Goal: Task Accomplishment & Management: Manage account settings

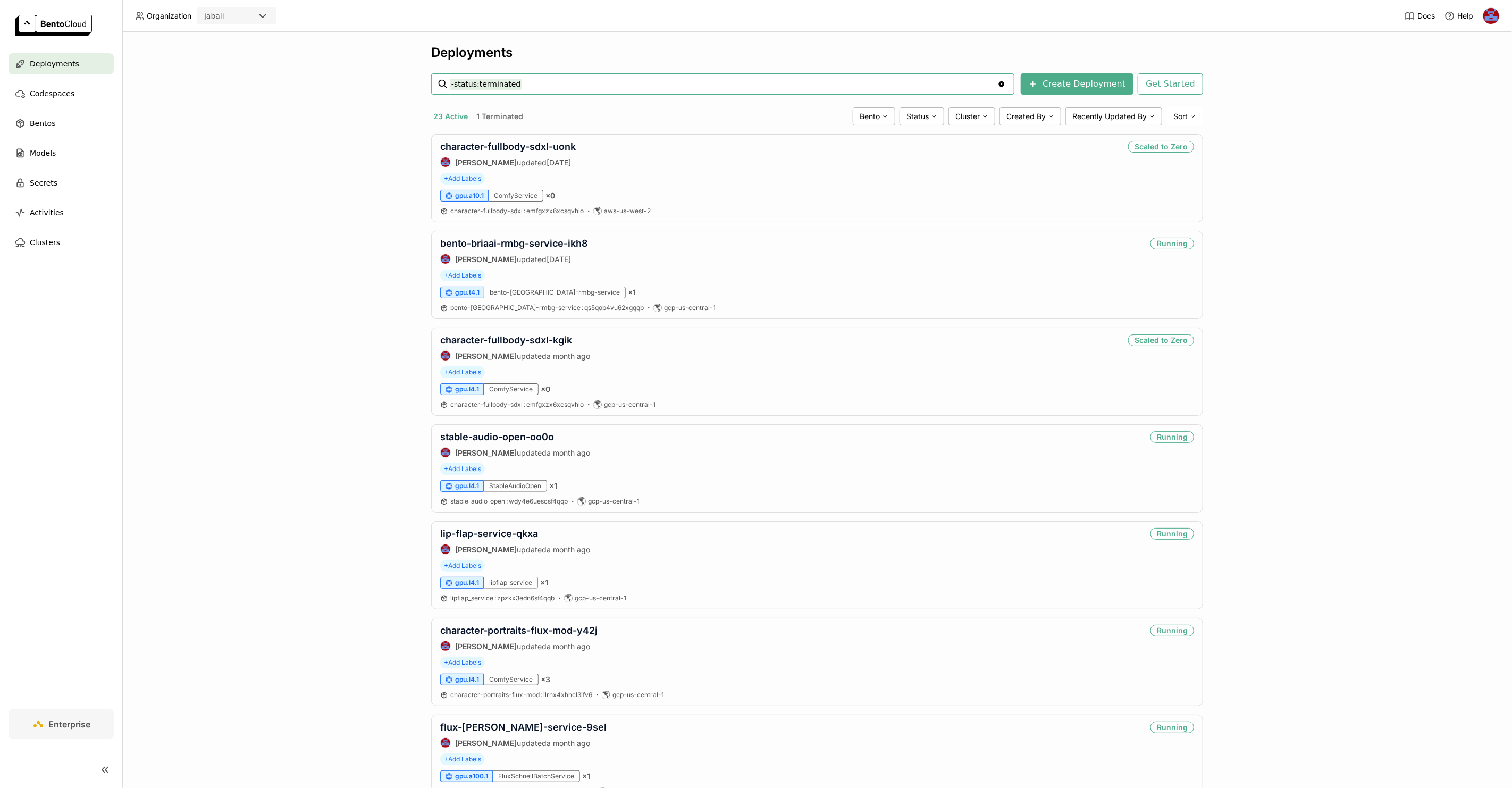
click at [546, 86] on input "-status:terminated" at bounding box center [724, 84] width 547 height 17
type input "-status:terminated"
click at [261, 308] on div "Deployments -status:terminated -status:terminated Clear value Create Deployment…" at bounding box center [817, 410] width 1390 height 756
click at [509, 732] on link "flux-[PERSON_NAME]-service-9sel" at bounding box center [523, 727] width 166 height 11
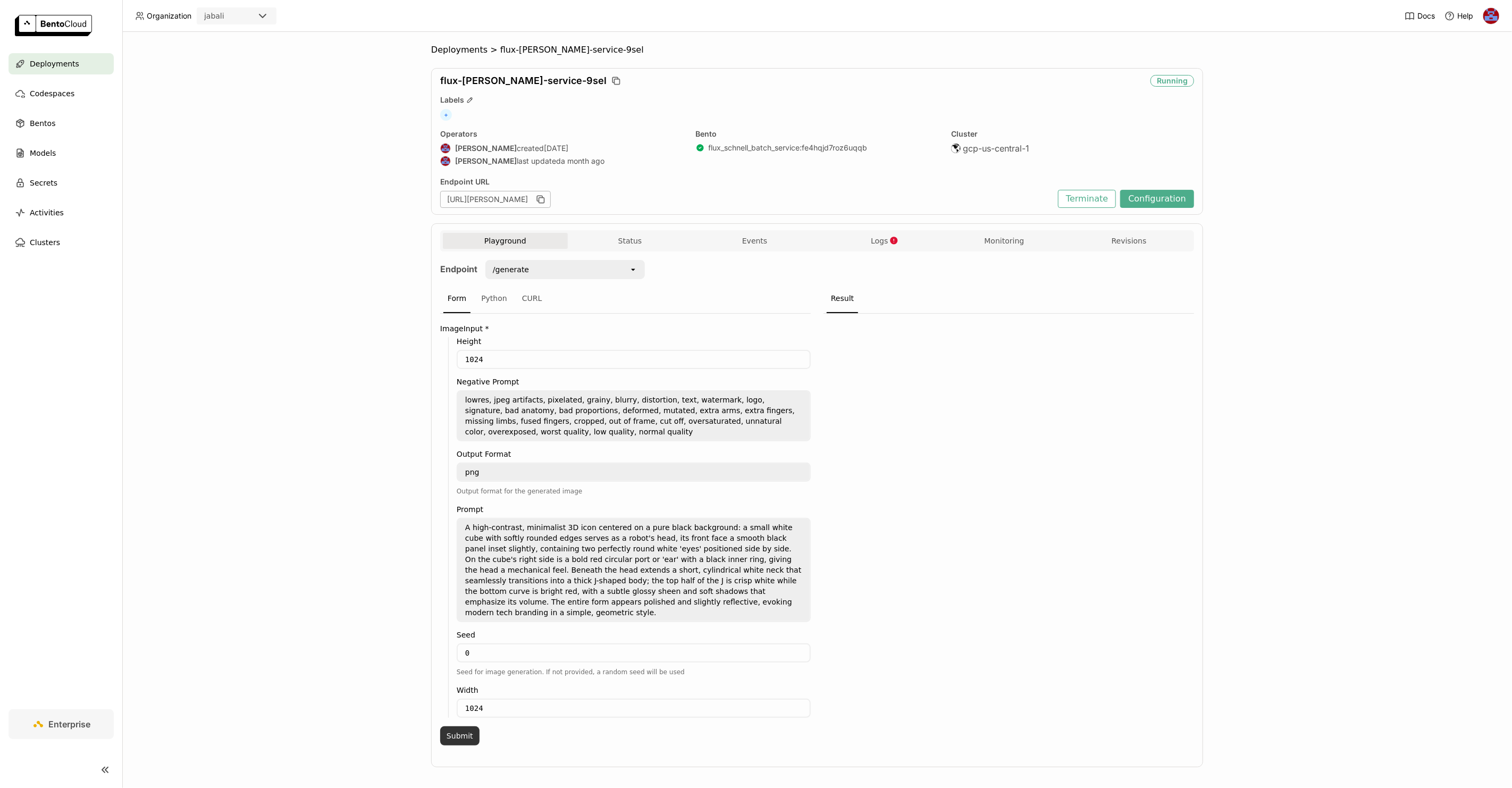
click at [458, 726] on button "Submit" at bounding box center [460, 736] width 40 height 19
click at [897, 241] on icon "button" at bounding box center [894, 240] width 7 height 7
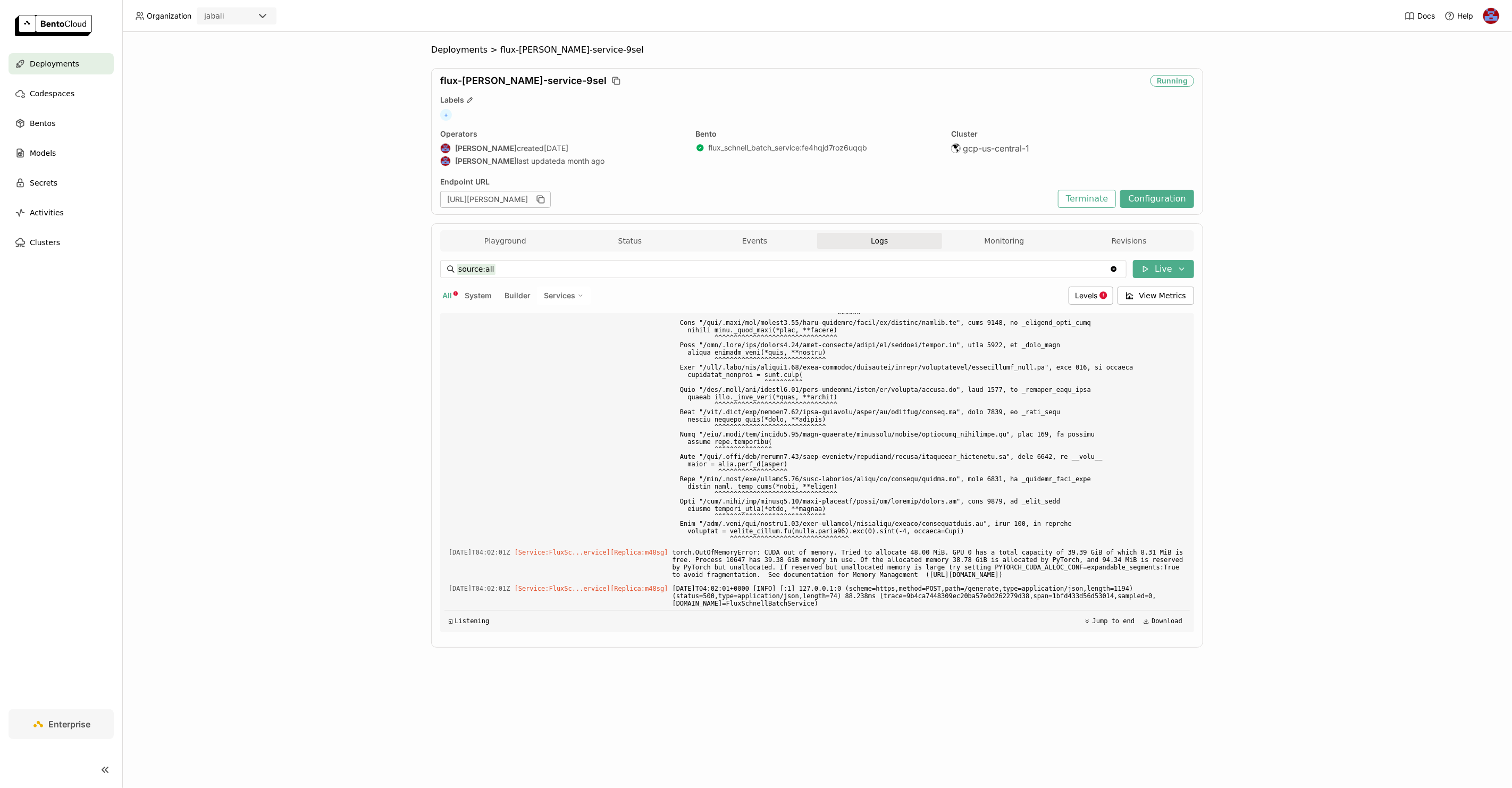
scroll to position [12614, 0]
click at [1150, 194] on button "Configuration" at bounding box center [1157, 199] width 74 height 18
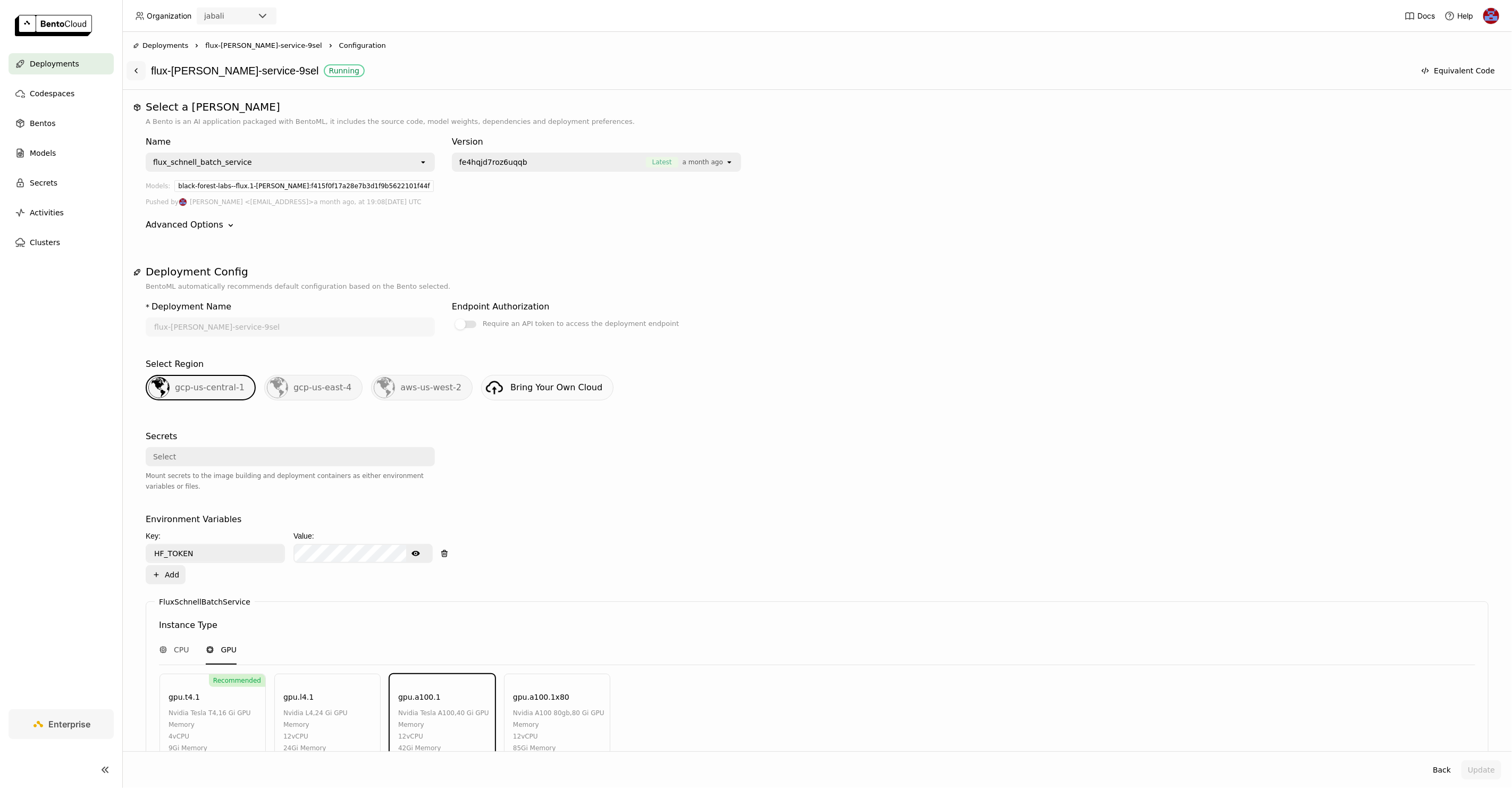
click at [137, 66] on icon at bounding box center [136, 70] width 9 height 9
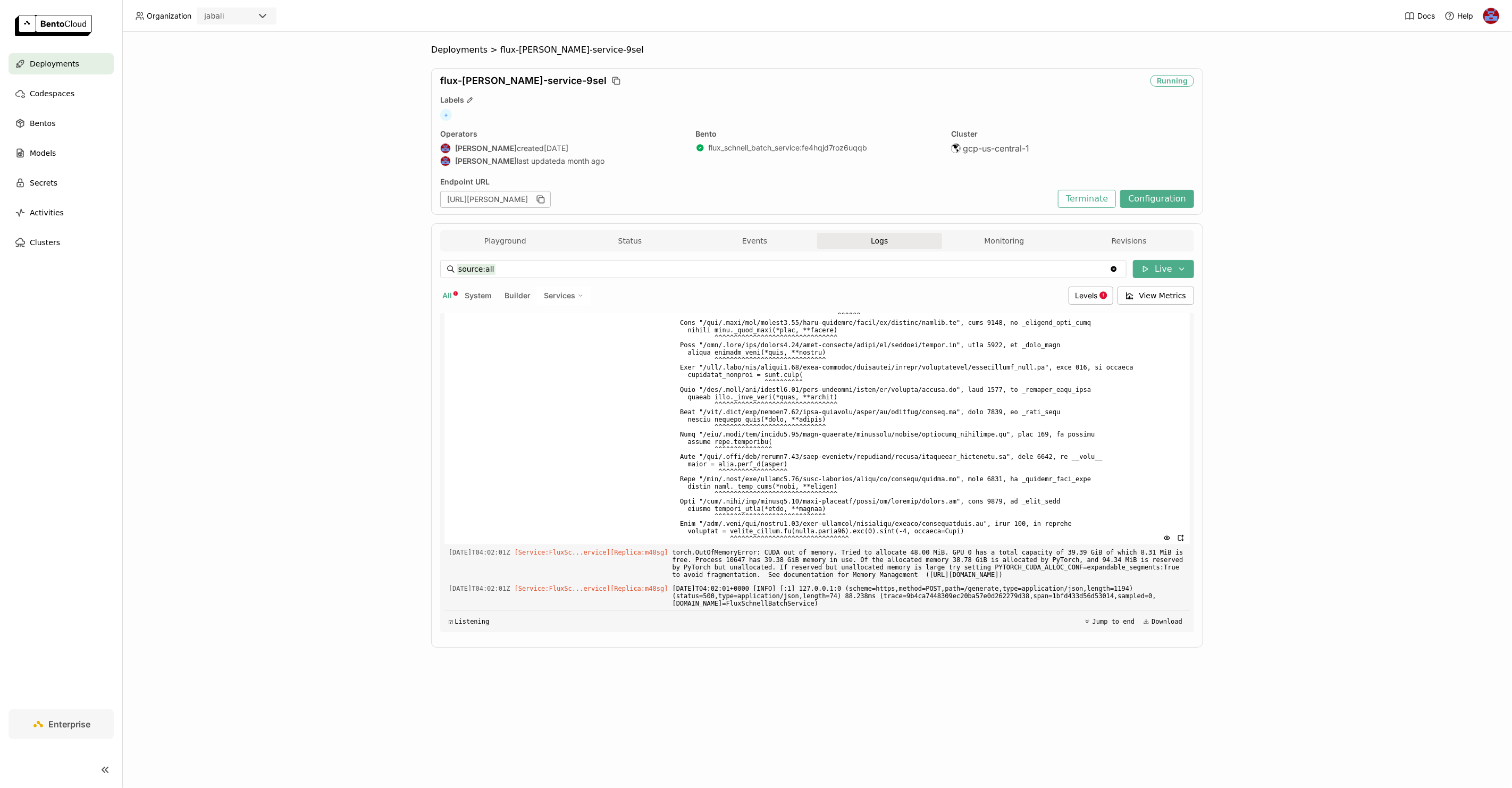
scroll to position [11739, 0]
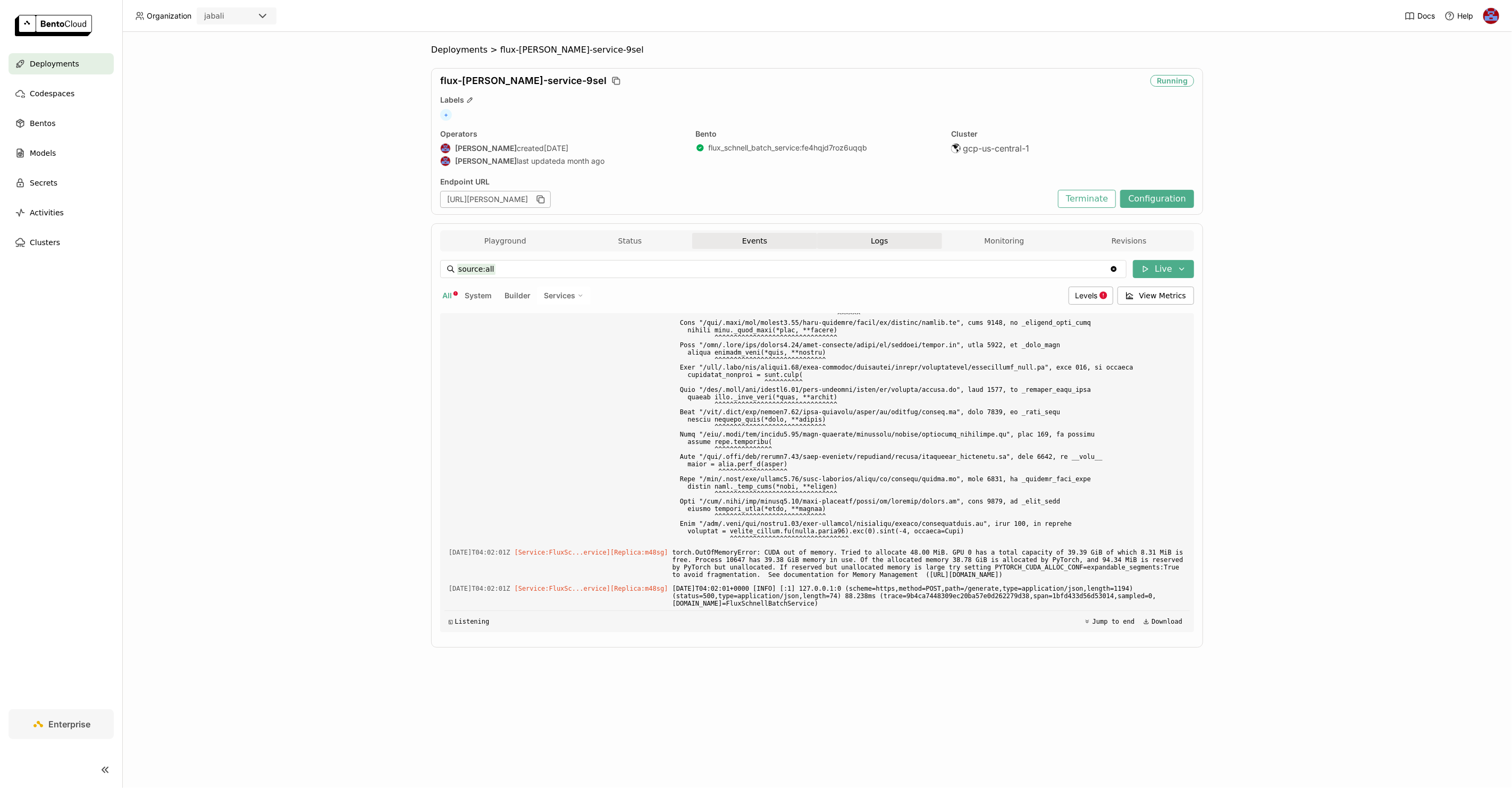
click at [760, 245] on button "Events" at bounding box center [755, 241] width 125 height 16
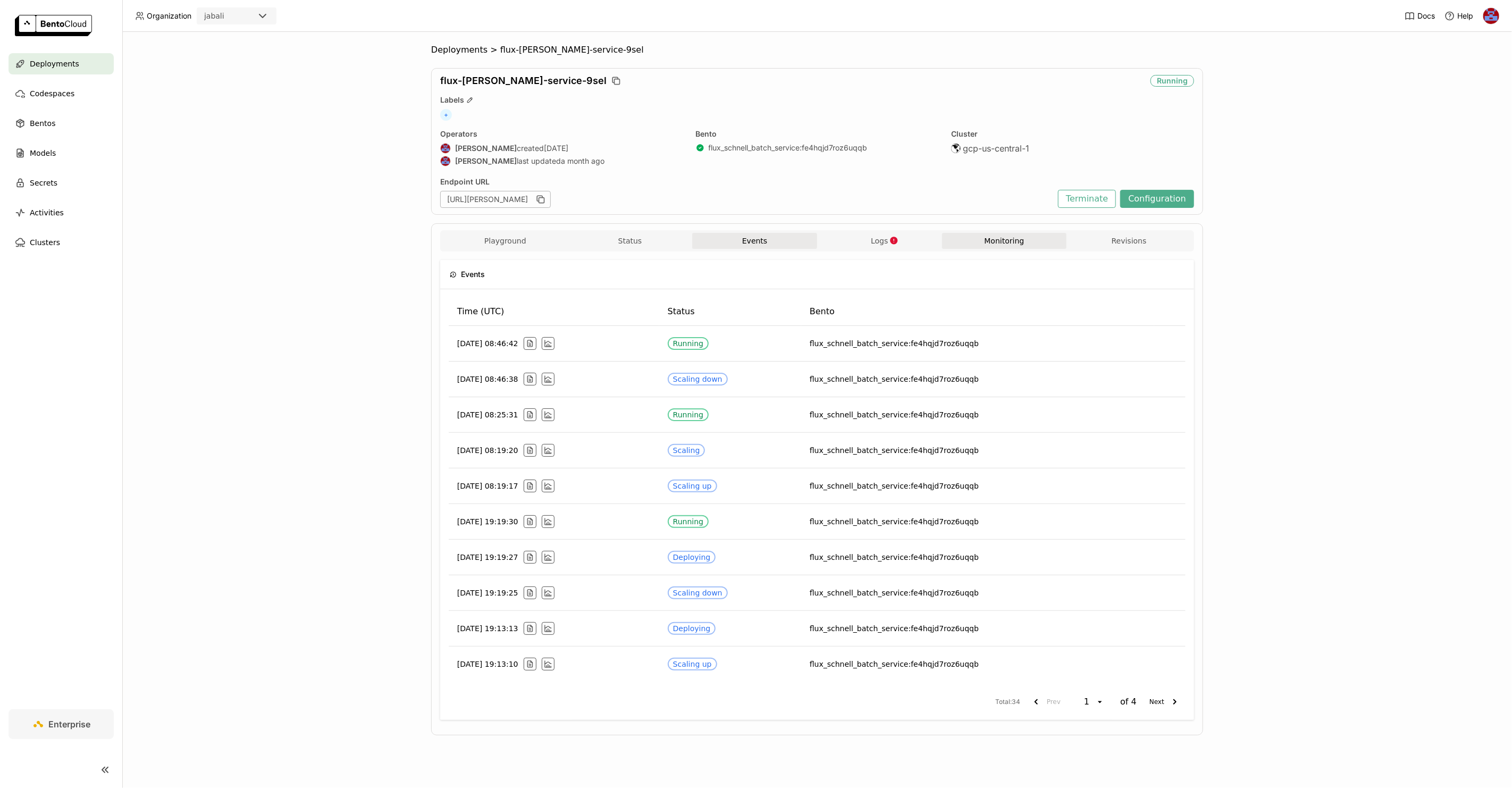
click at [981, 238] on button "Monitoring" at bounding box center [1004, 241] width 125 height 16
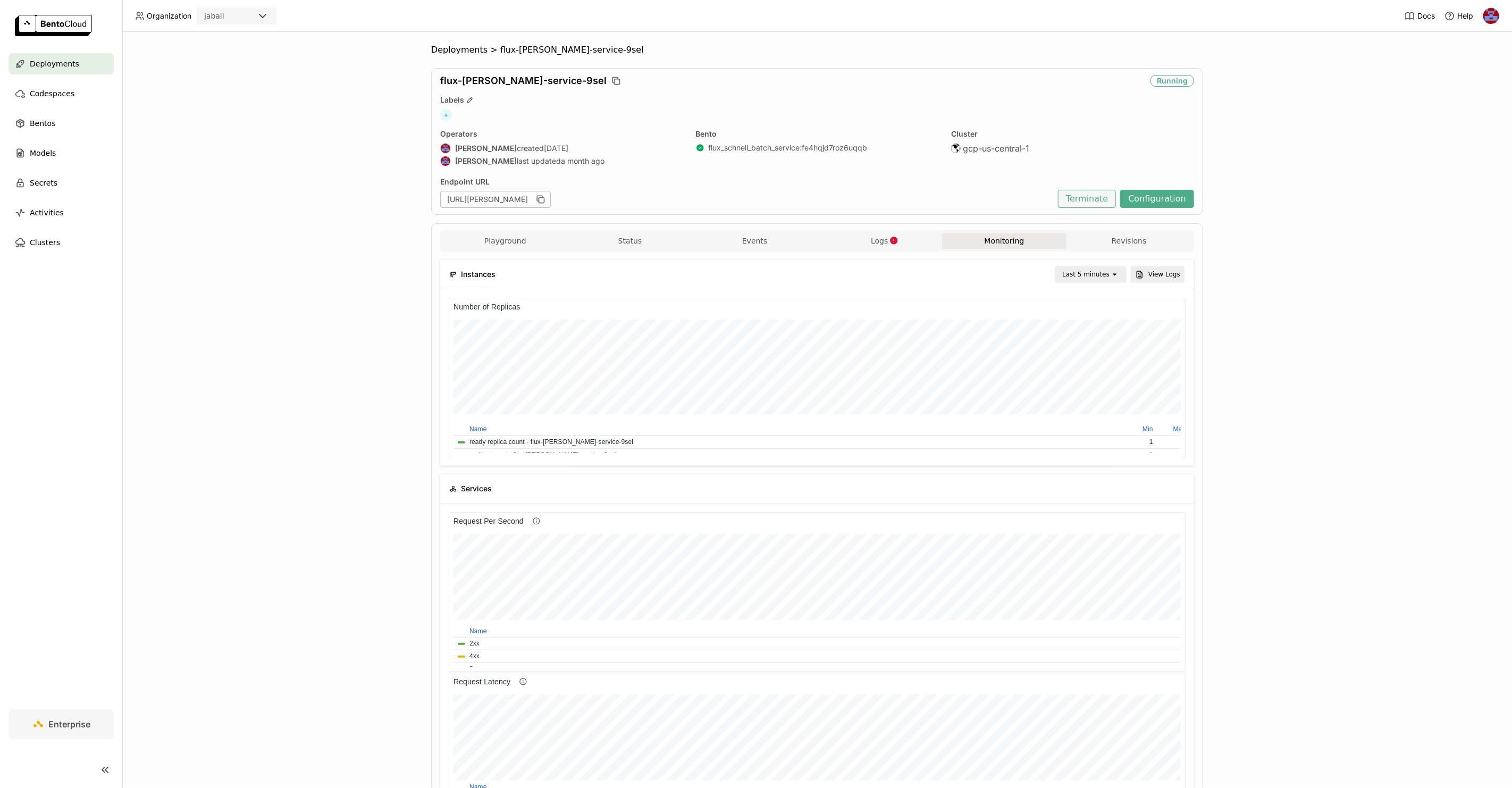
click at [1096, 199] on button "Terminate" at bounding box center [1087, 199] width 58 height 18
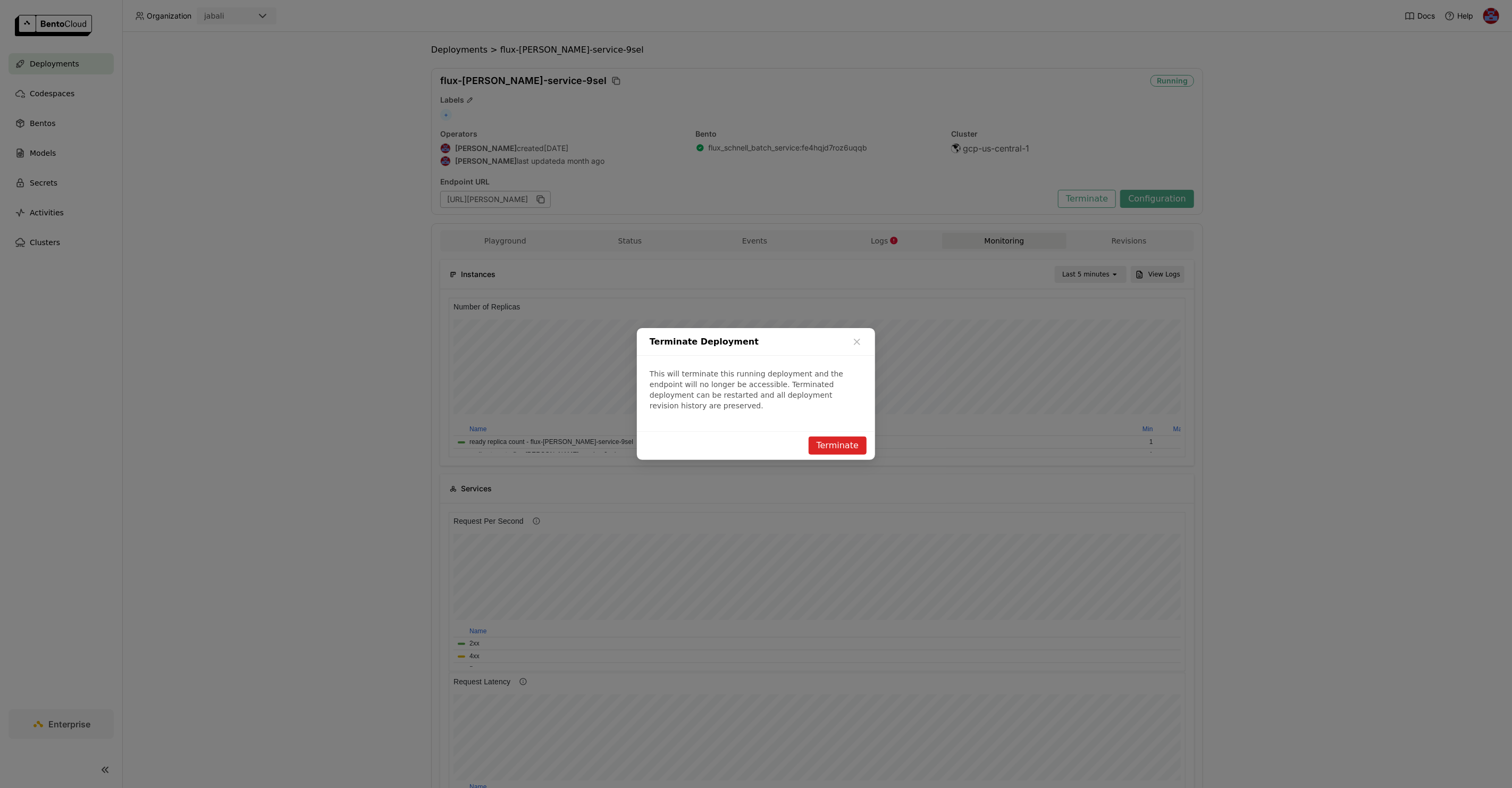
click at [828, 441] on button "Terminate" at bounding box center [838, 445] width 58 height 18
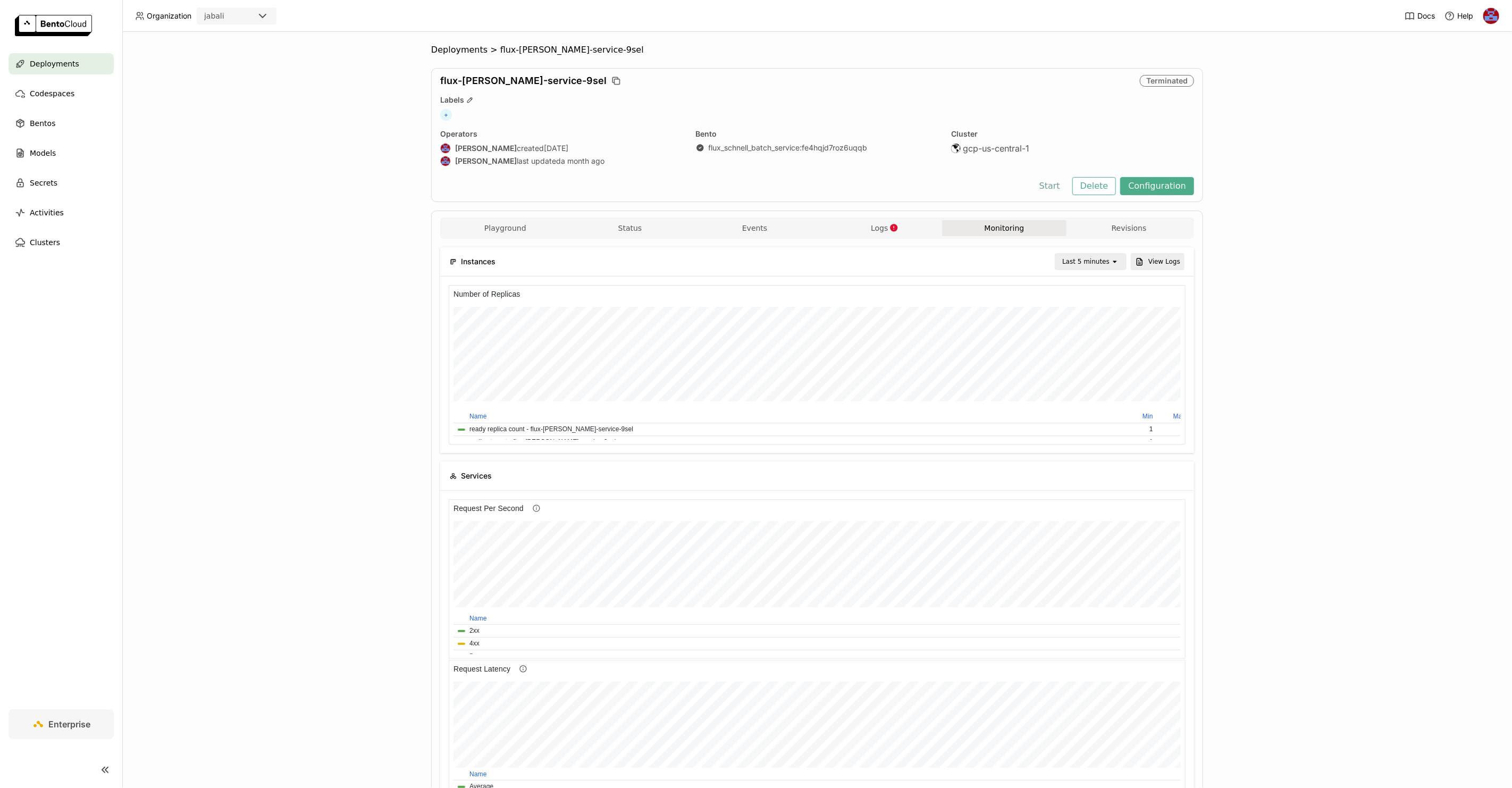
click at [1050, 189] on button "Start" at bounding box center [1050, 186] width 37 height 18
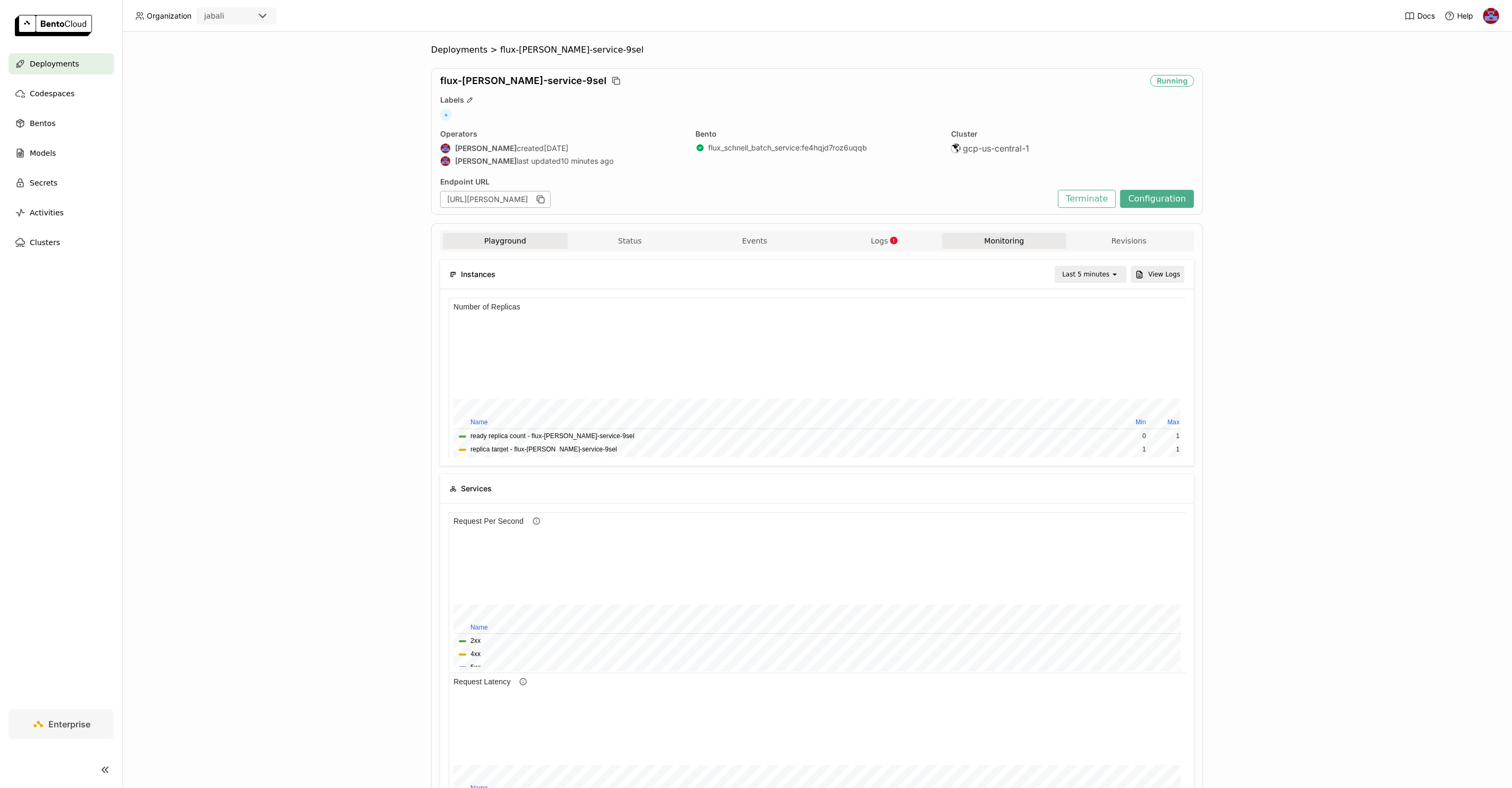
click at [484, 236] on button "Playground" at bounding box center [505, 241] width 125 height 16
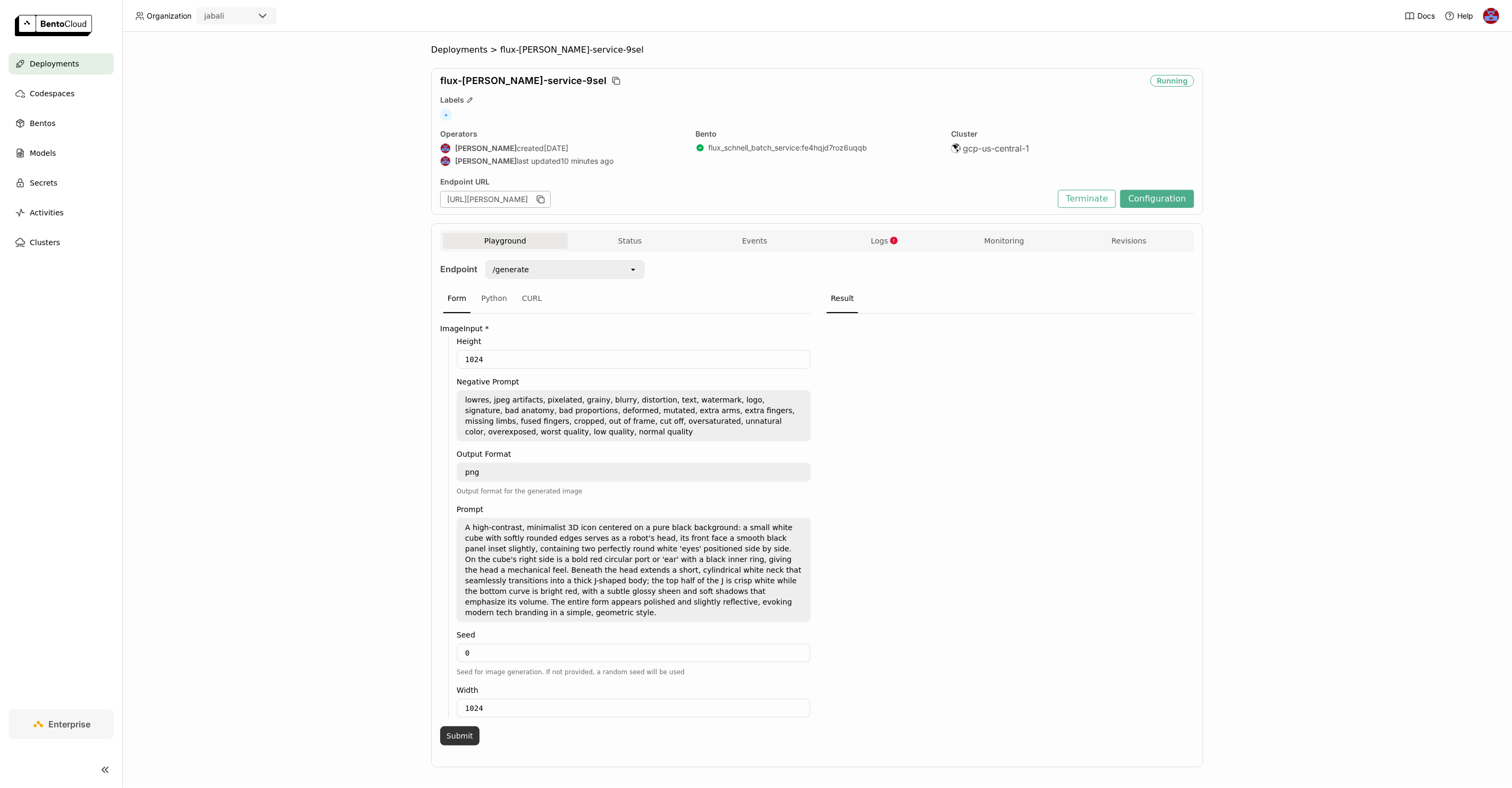
click at [455, 726] on button "Submit" at bounding box center [460, 736] width 40 height 19
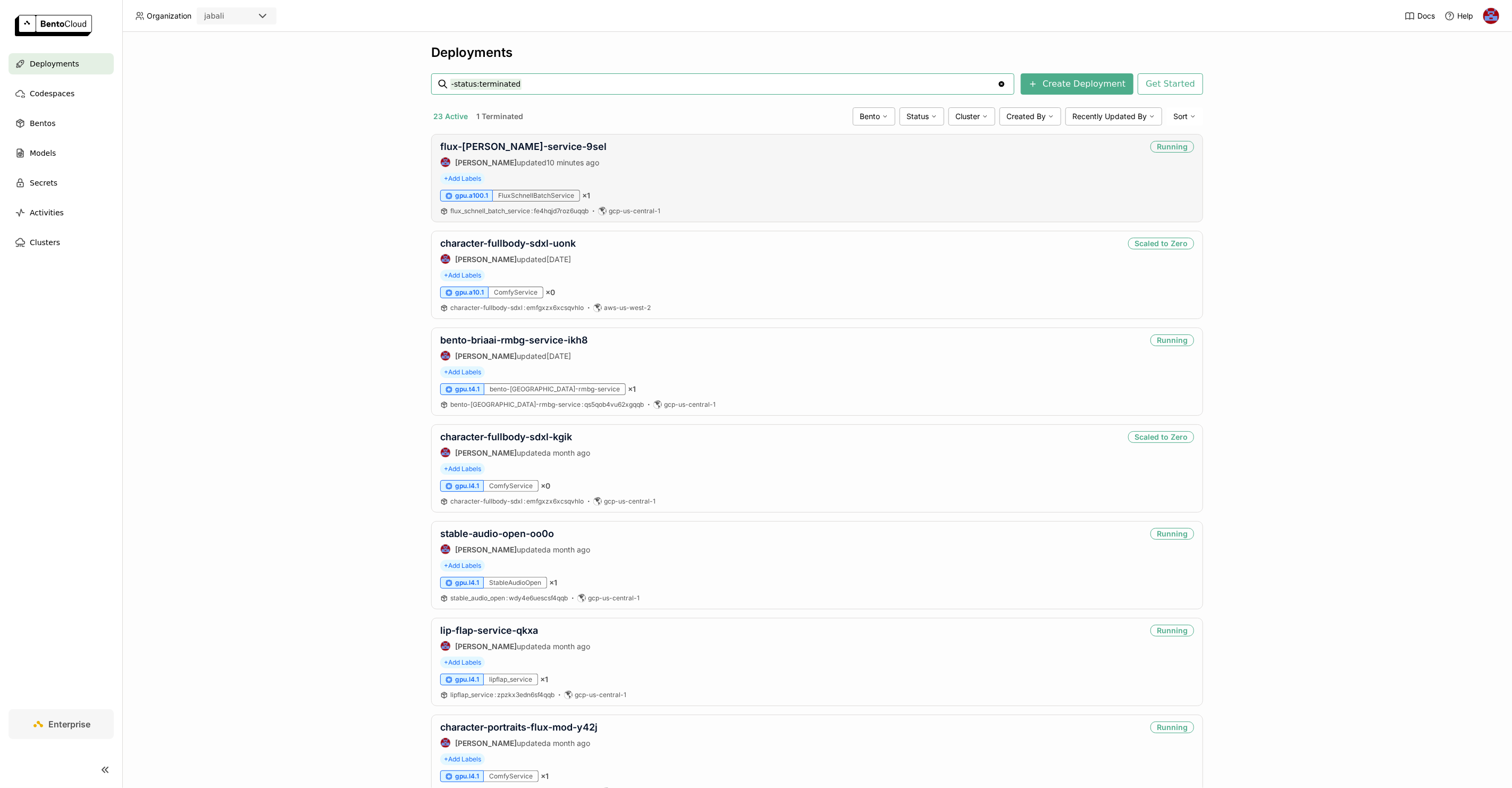
click at [457, 137] on div "flux-[PERSON_NAME]-service-9sel [PERSON_NAME] updated 10 minutes ago Running + …" at bounding box center [817, 178] width 772 height 89
click at [460, 147] on link "flux-[PERSON_NAME]-service-9sel" at bounding box center [523, 146] width 166 height 11
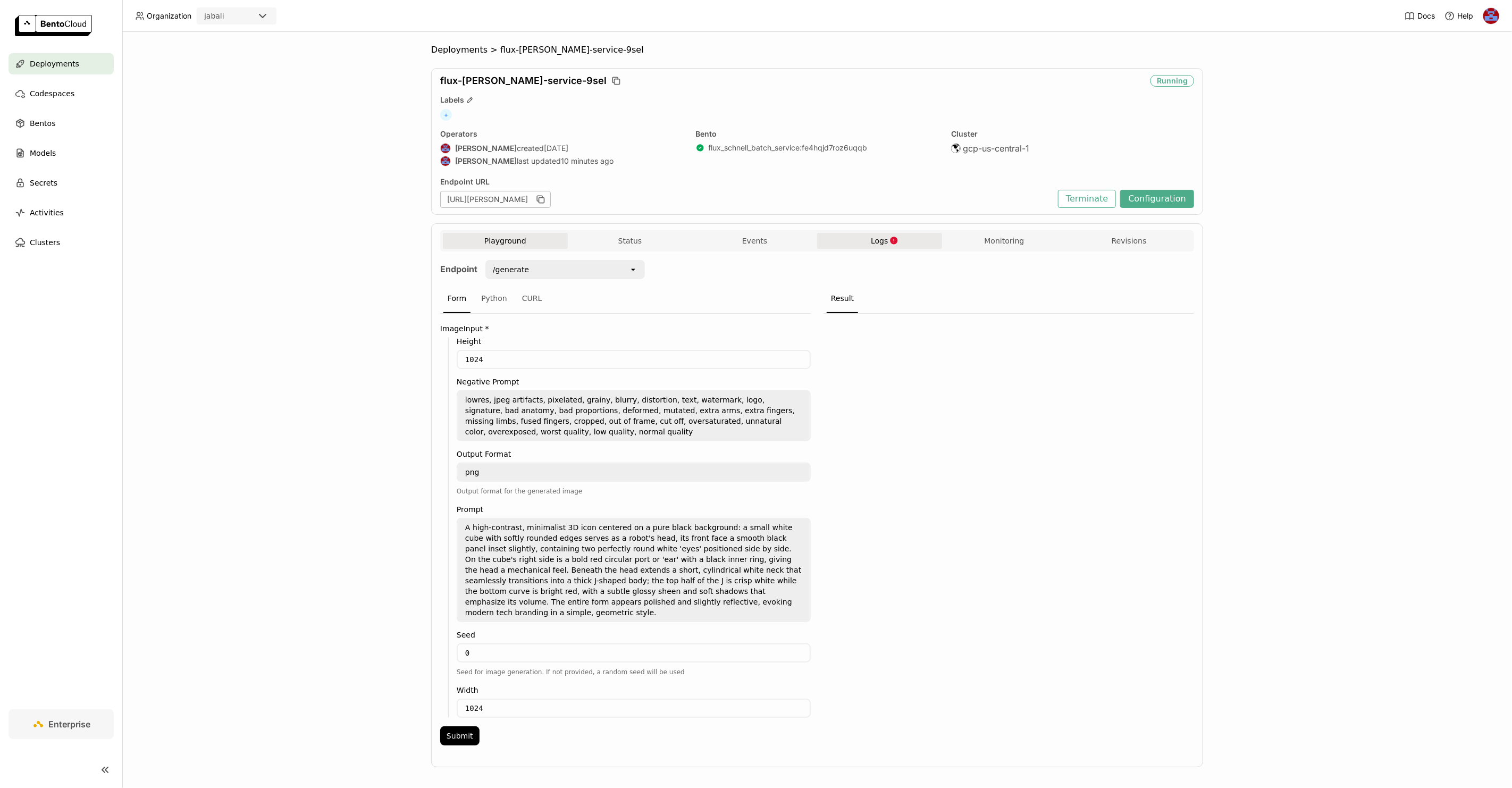
click at [868, 238] on button "Logs" at bounding box center [879, 241] width 125 height 16
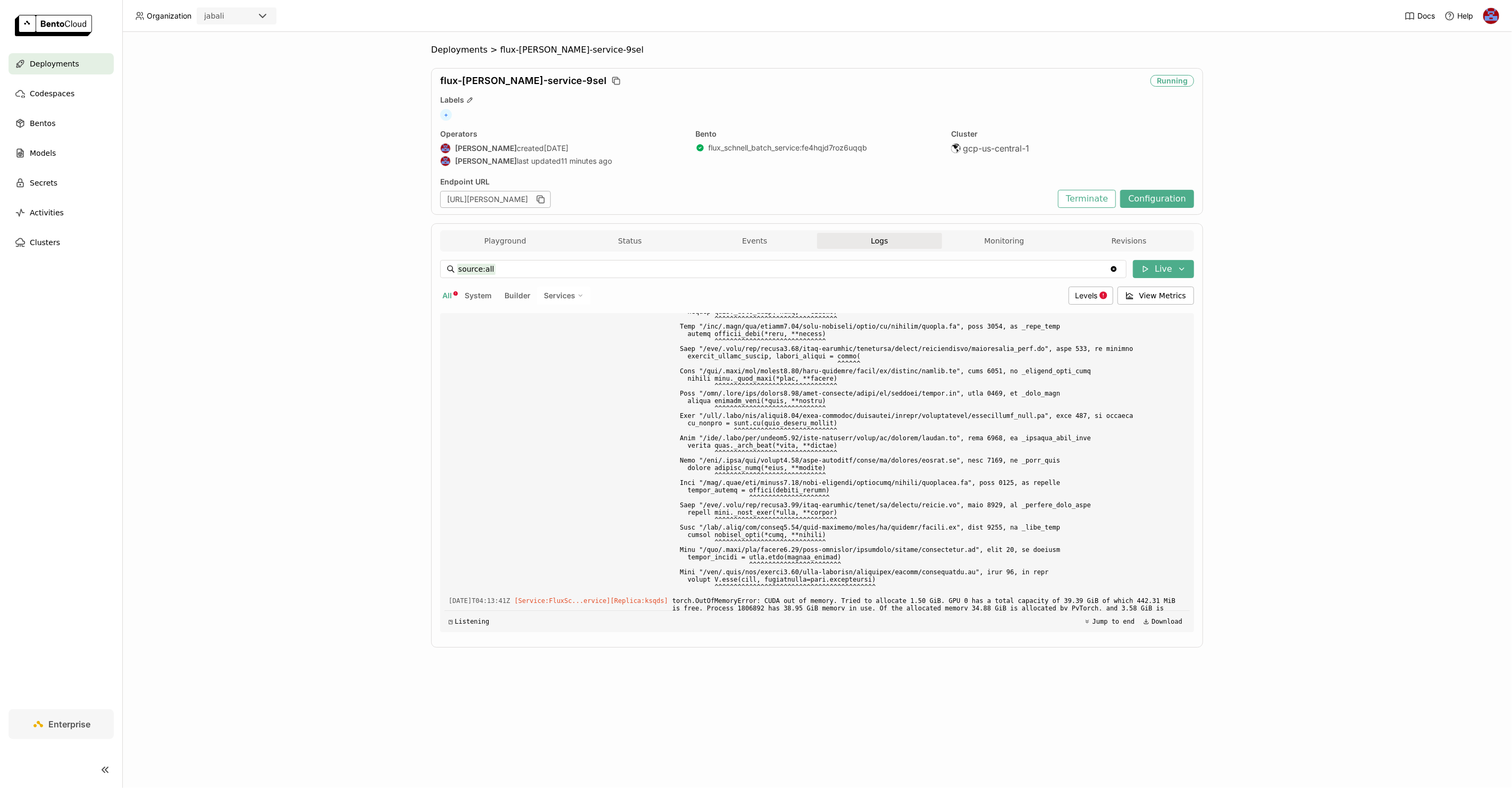
scroll to position [7597, 0]
click at [1160, 623] on button "Download" at bounding box center [1163, 621] width 46 height 13
click at [1157, 199] on button "Configuration" at bounding box center [1157, 199] width 74 height 18
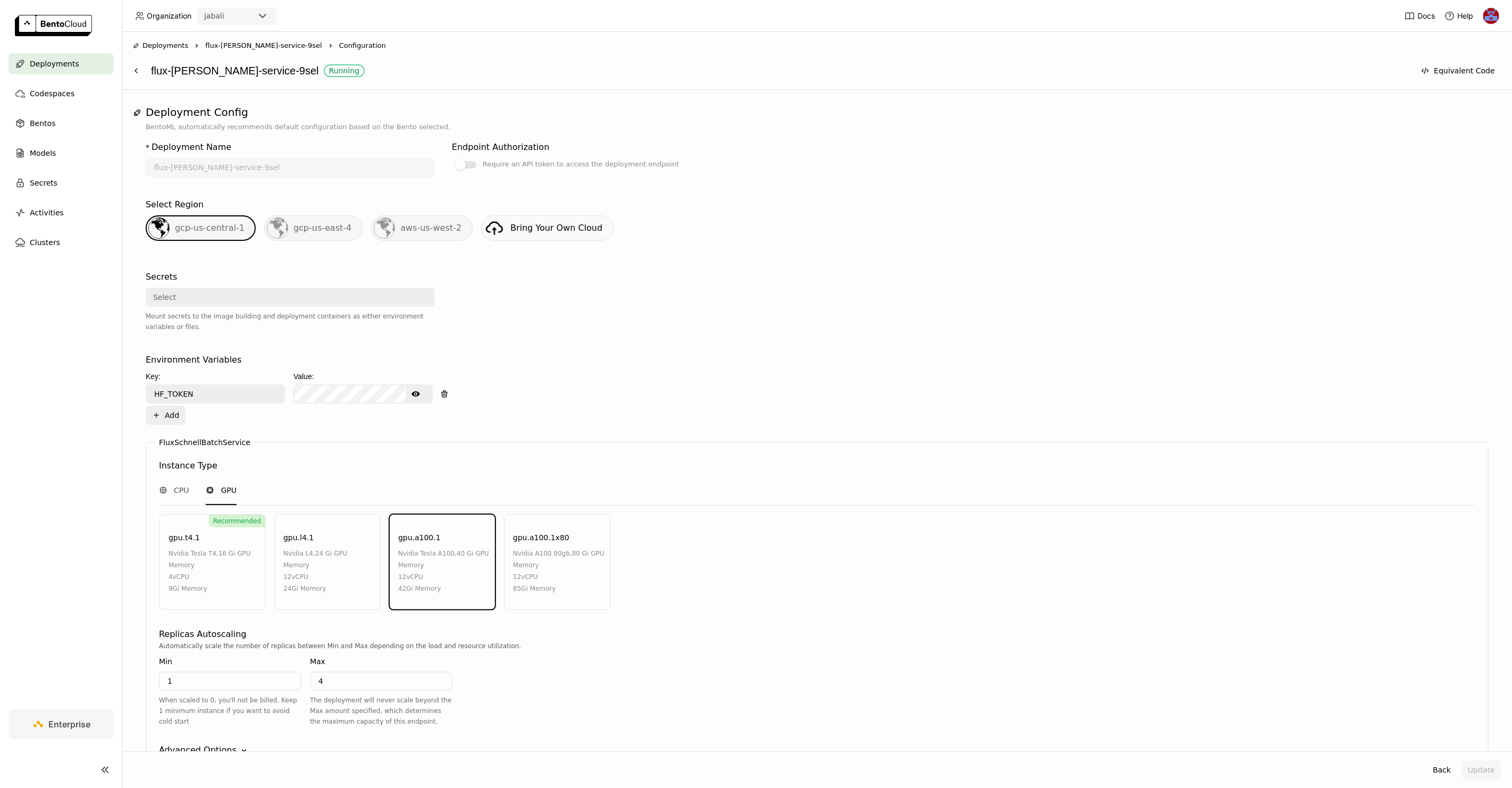
scroll to position [166, 0]
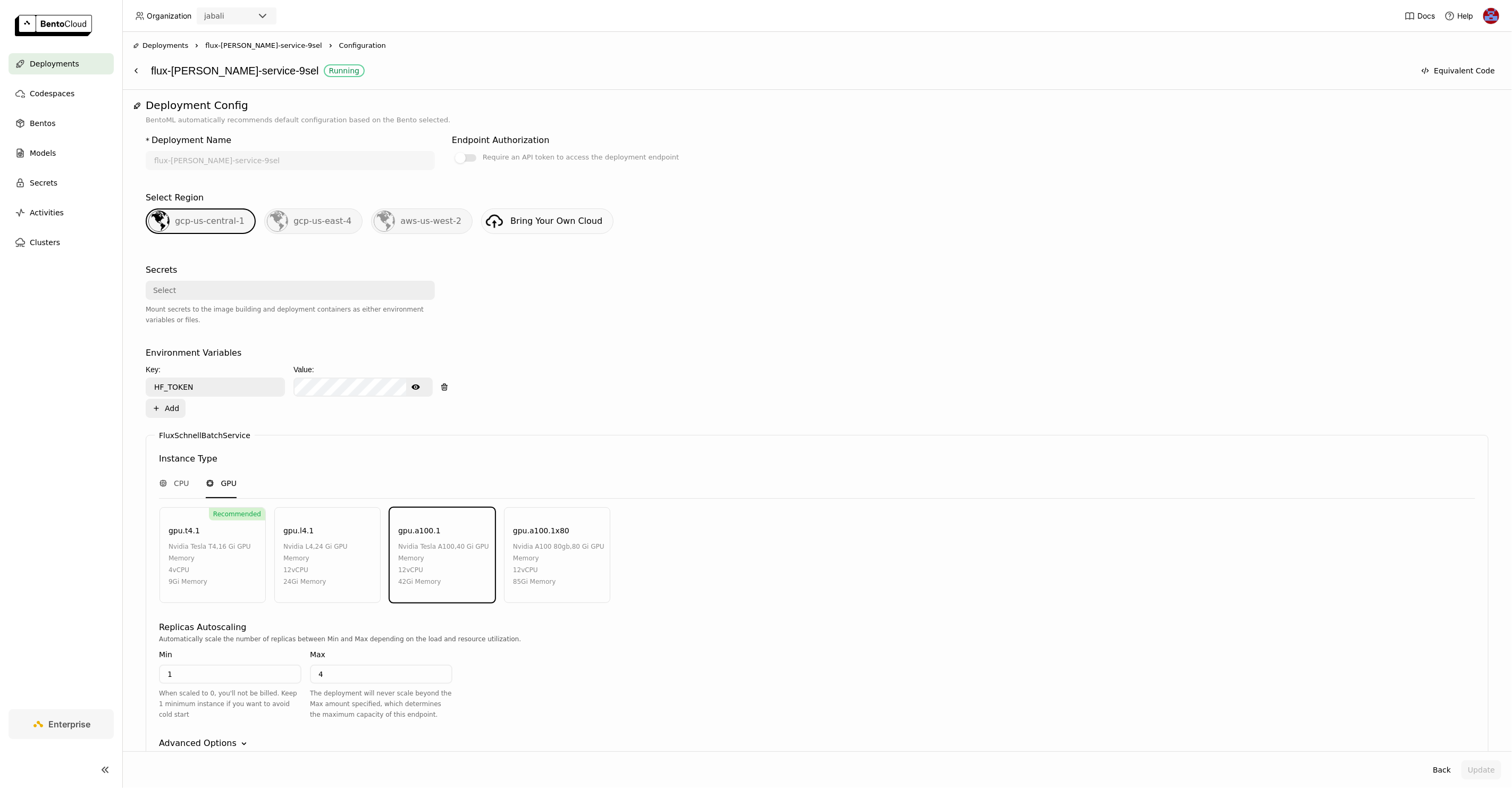
click at [543, 526] on div "gpu.a100.1x80" at bounding box center [541, 530] width 56 height 11
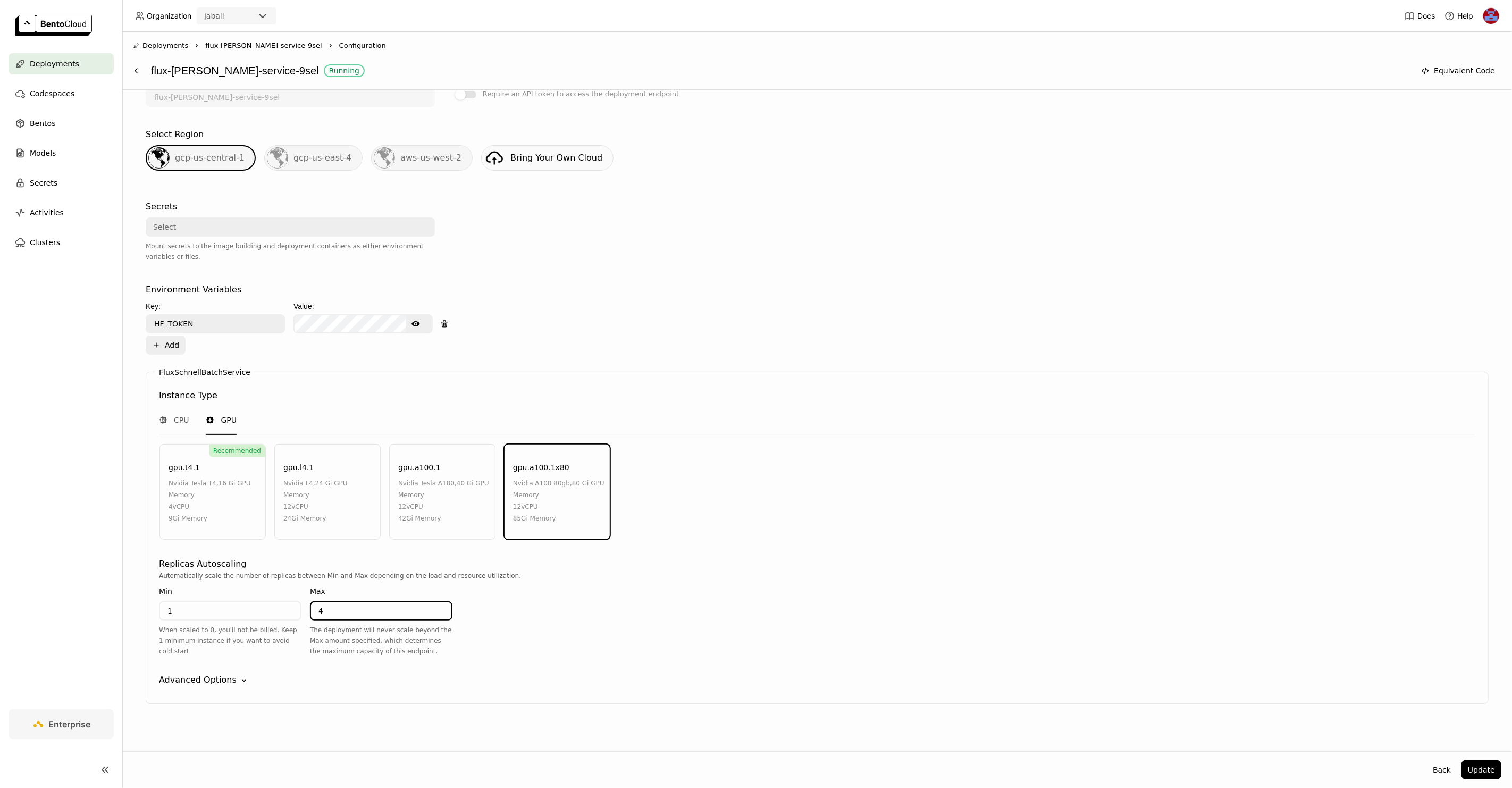
click at [416, 602] on input "4" at bounding box center [381, 610] width 140 height 17
type input "2"
click at [1488, 771] on button "Update" at bounding box center [1481, 769] width 40 height 19
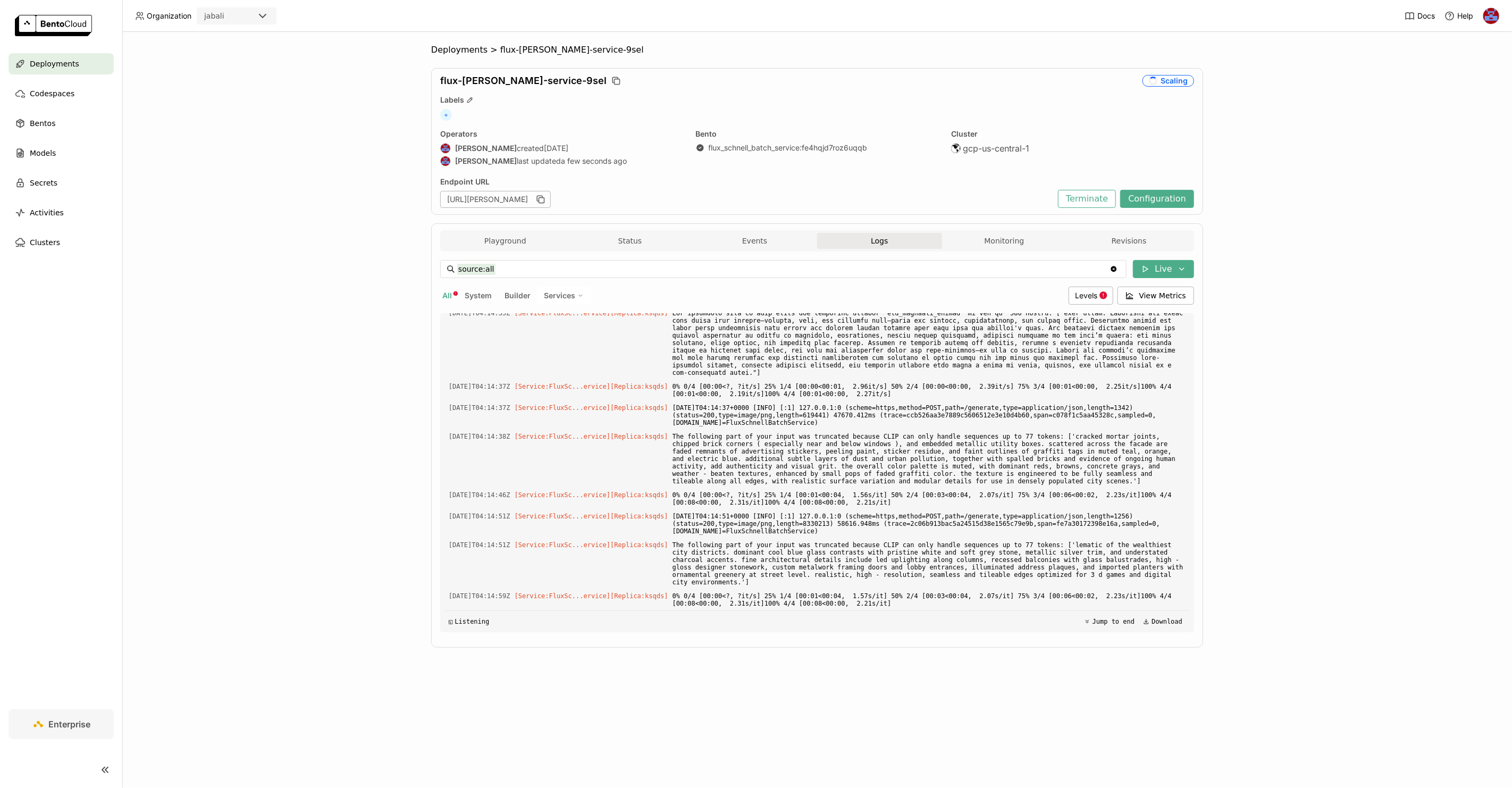
scroll to position [4633, 0]
click at [1148, 196] on button "Configuration" at bounding box center [1157, 199] width 74 height 18
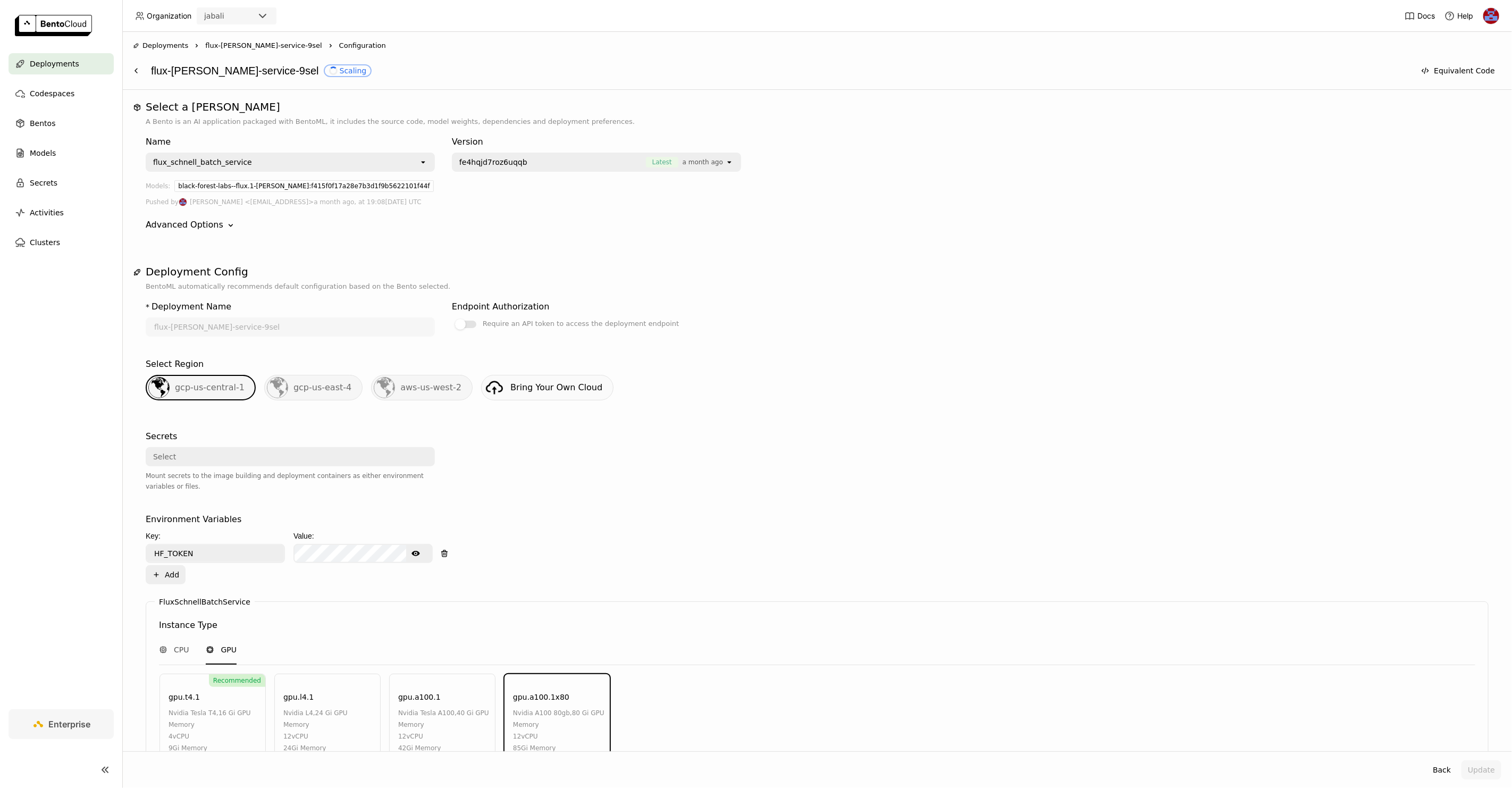
scroll to position [229, 0]
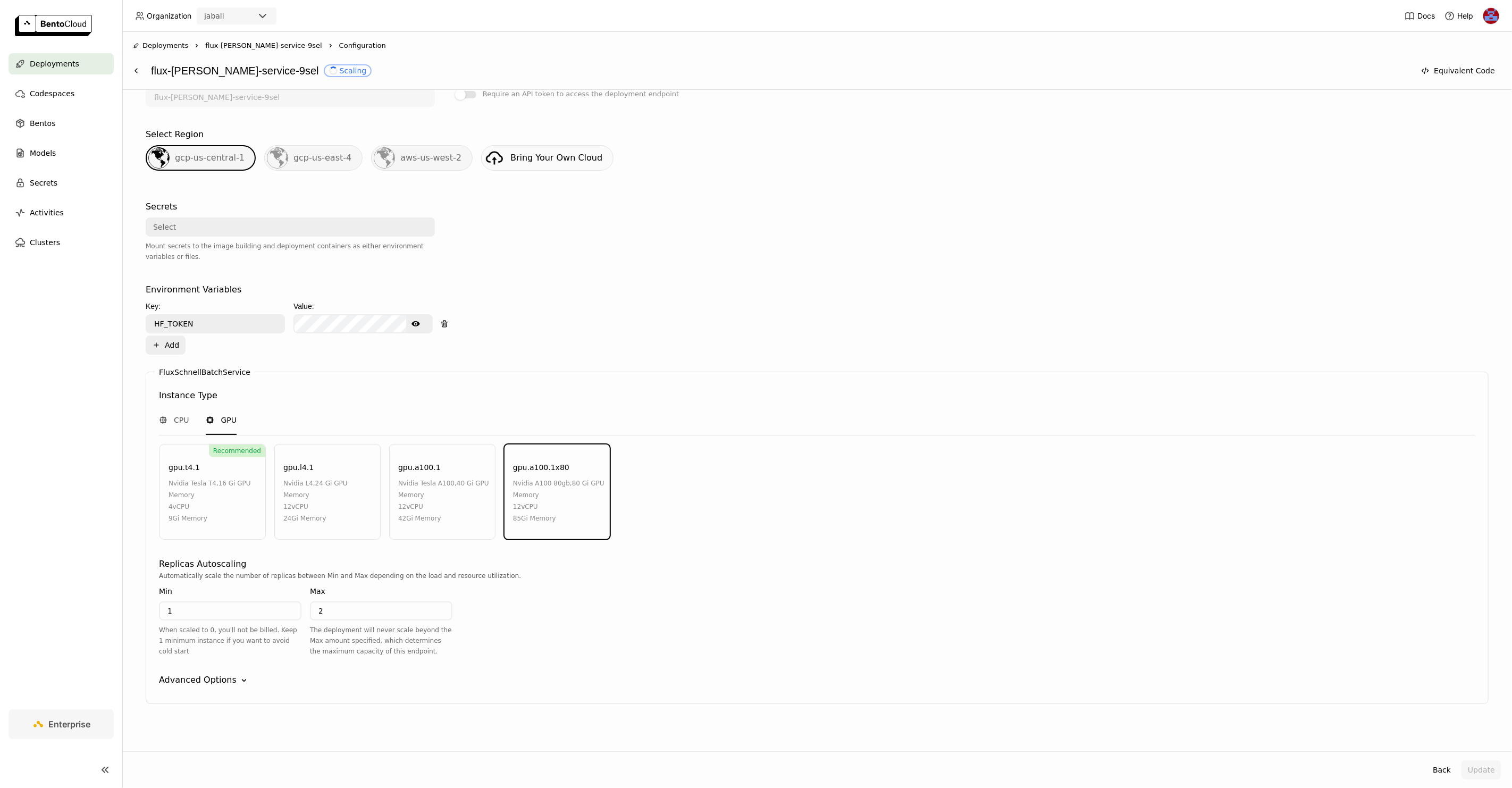
click at [425, 463] on div "gpu.a100.1" at bounding box center [419, 467] width 42 height 11
click at [396, 602] on input "2" at bounding box center [381, 610] width 140 height 17
type input "3"
click at [1479, 774] on button "Update" at bounding box center [1481, 769] width 40 height 19
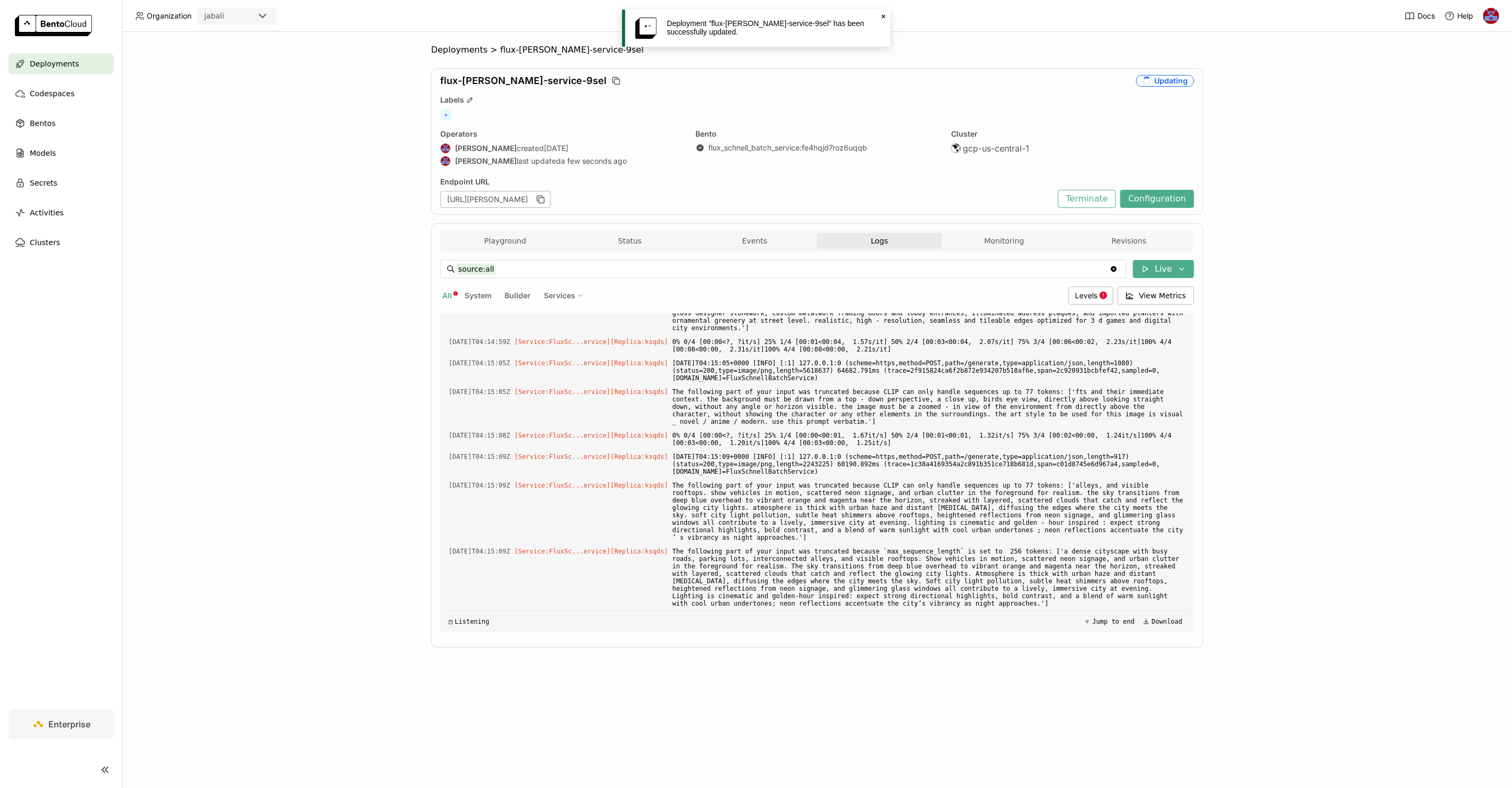
scroll to position [4745, 0]
click at [482, 238] on button "Playground" at bounding box center [505, 241] width 125 height 16
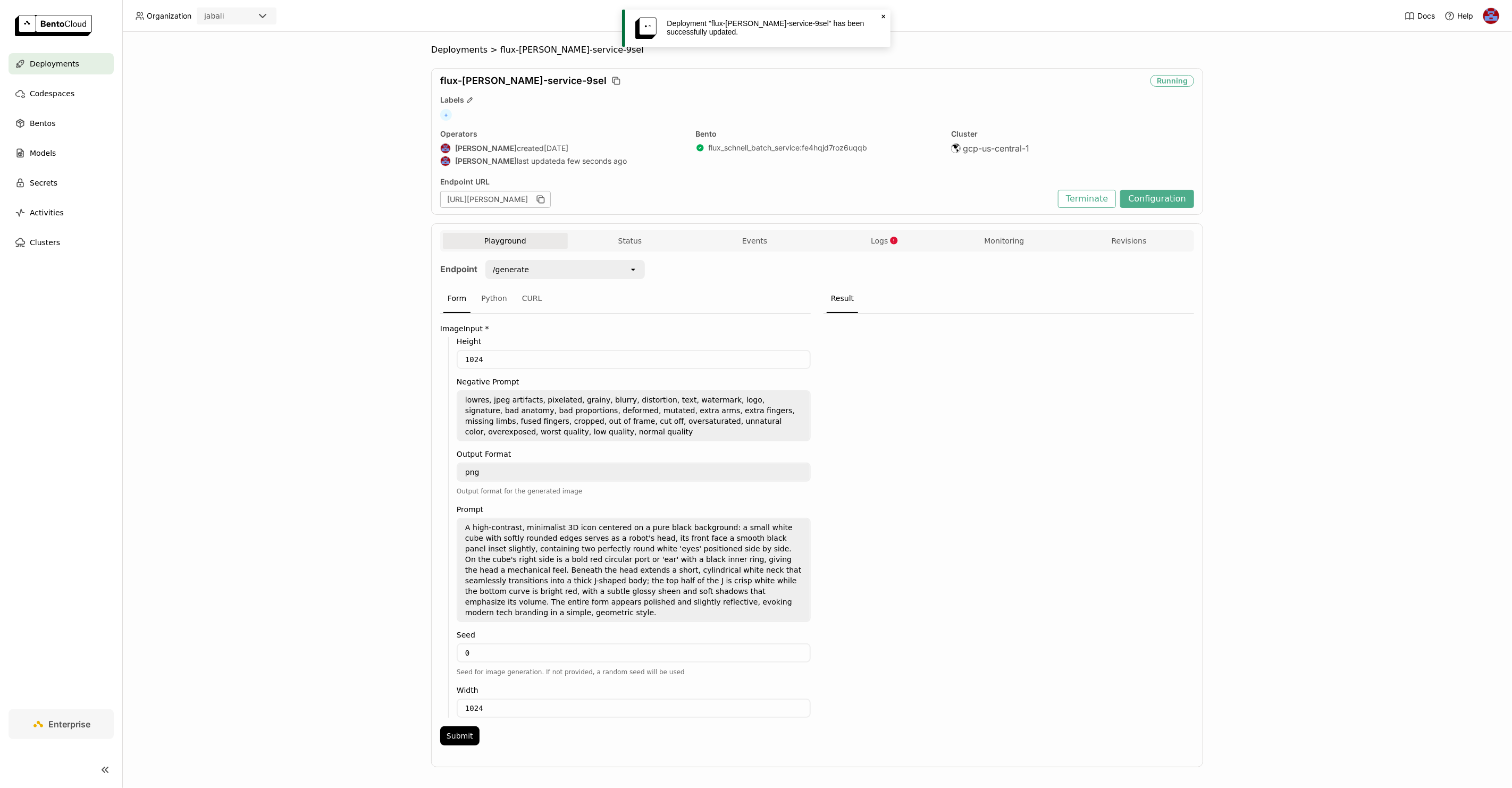
click at [885, 17] on icon at bounding box center [883, 17] width 4 height 4
drag, startPoint x: 490, startPoint y: 634, endPoint x: 451, endPoint y: 631, distance: 39.1
click at [450, 631] on div "Height 1024 Negative Prompt lowres, jpeg artifacts, pixelated, grainy, blurry, …" at bounding box center [629, 526] width 363 height 380
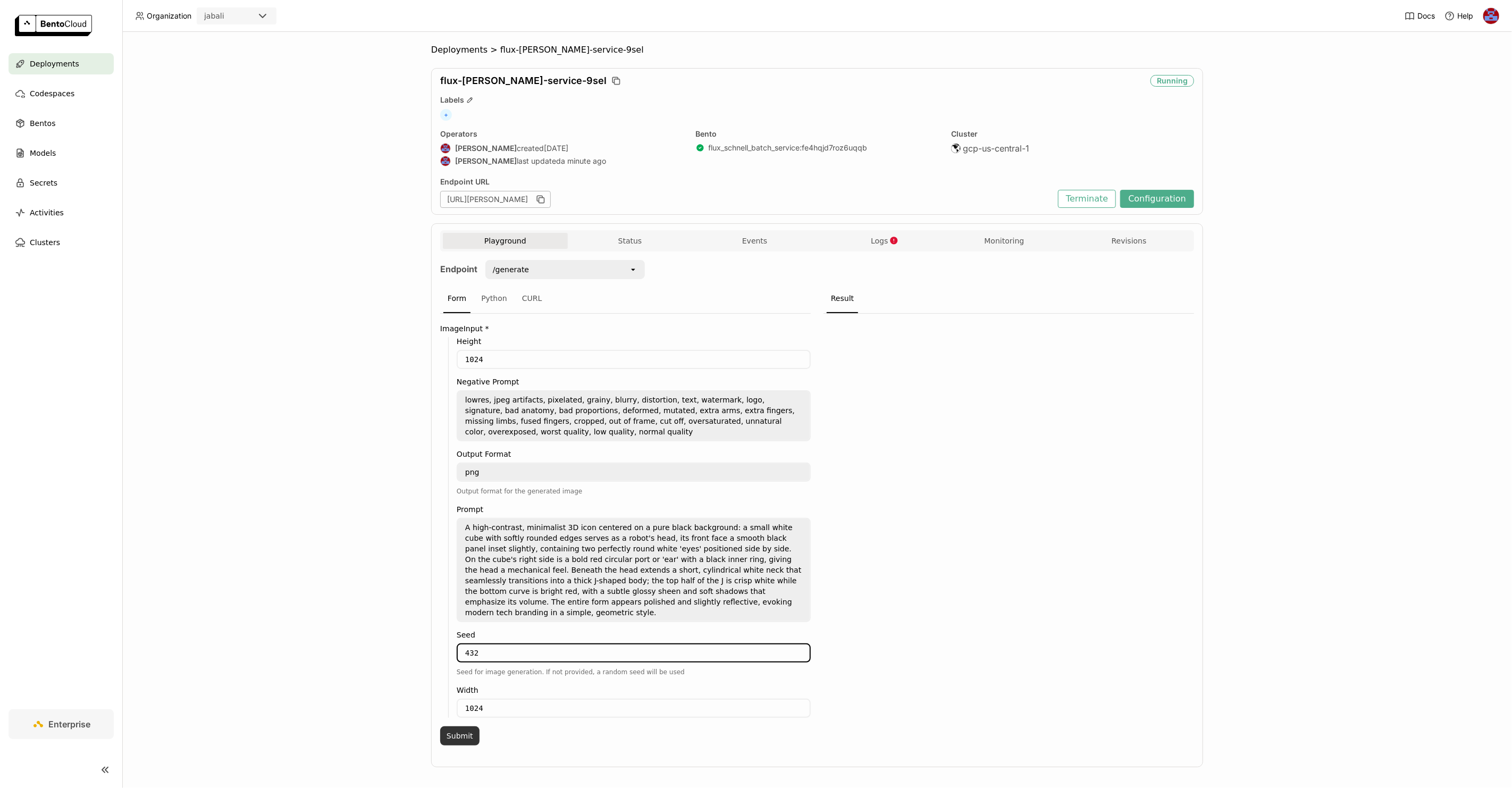
type input "432"
click at [460, 726] on button "Submit" at bounding box center [460, 736] width 40 height 19
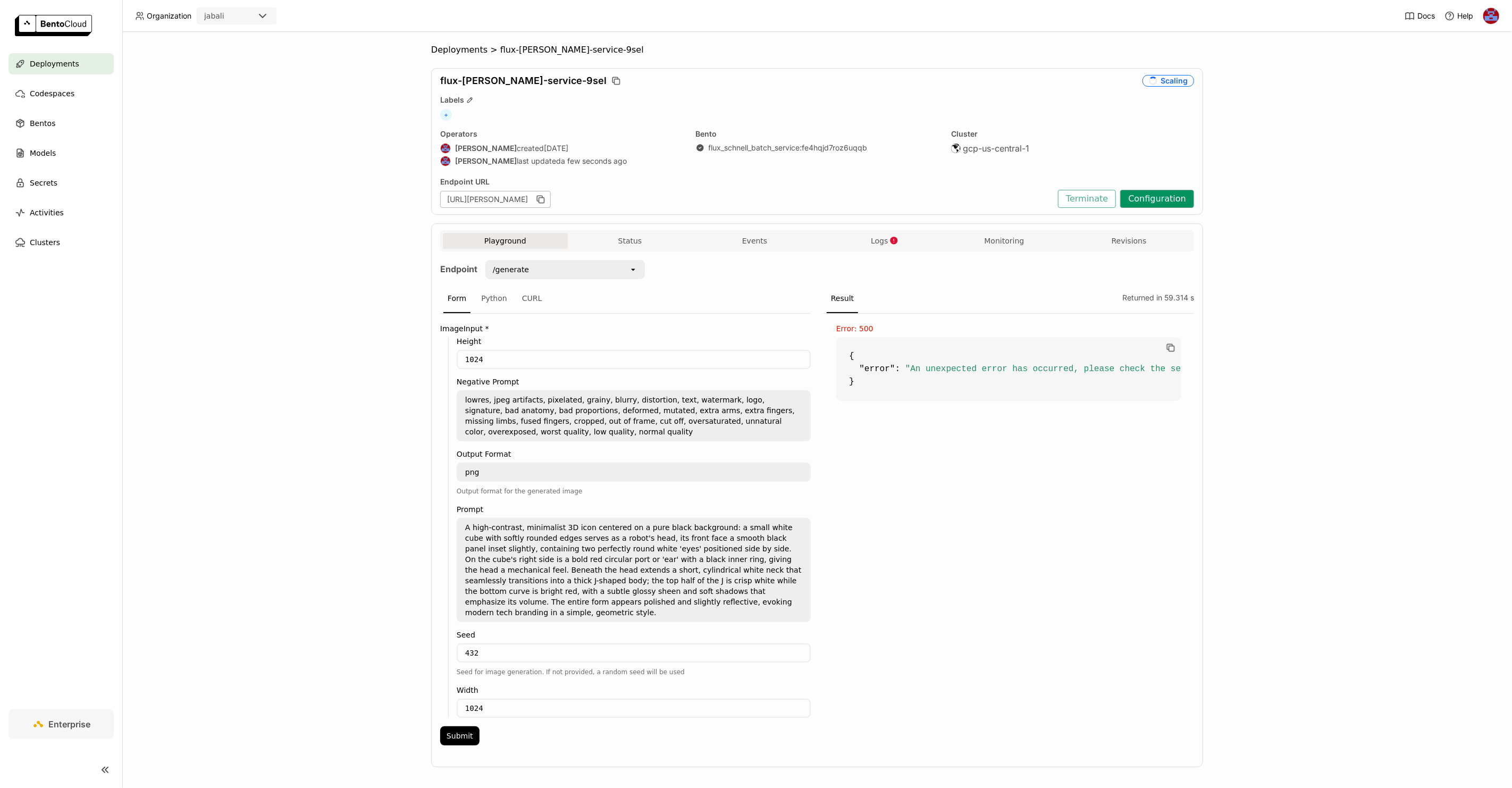
click at [1152, 199] on button "Configuration" at bounding box center [1157, 199] width 74 height 18
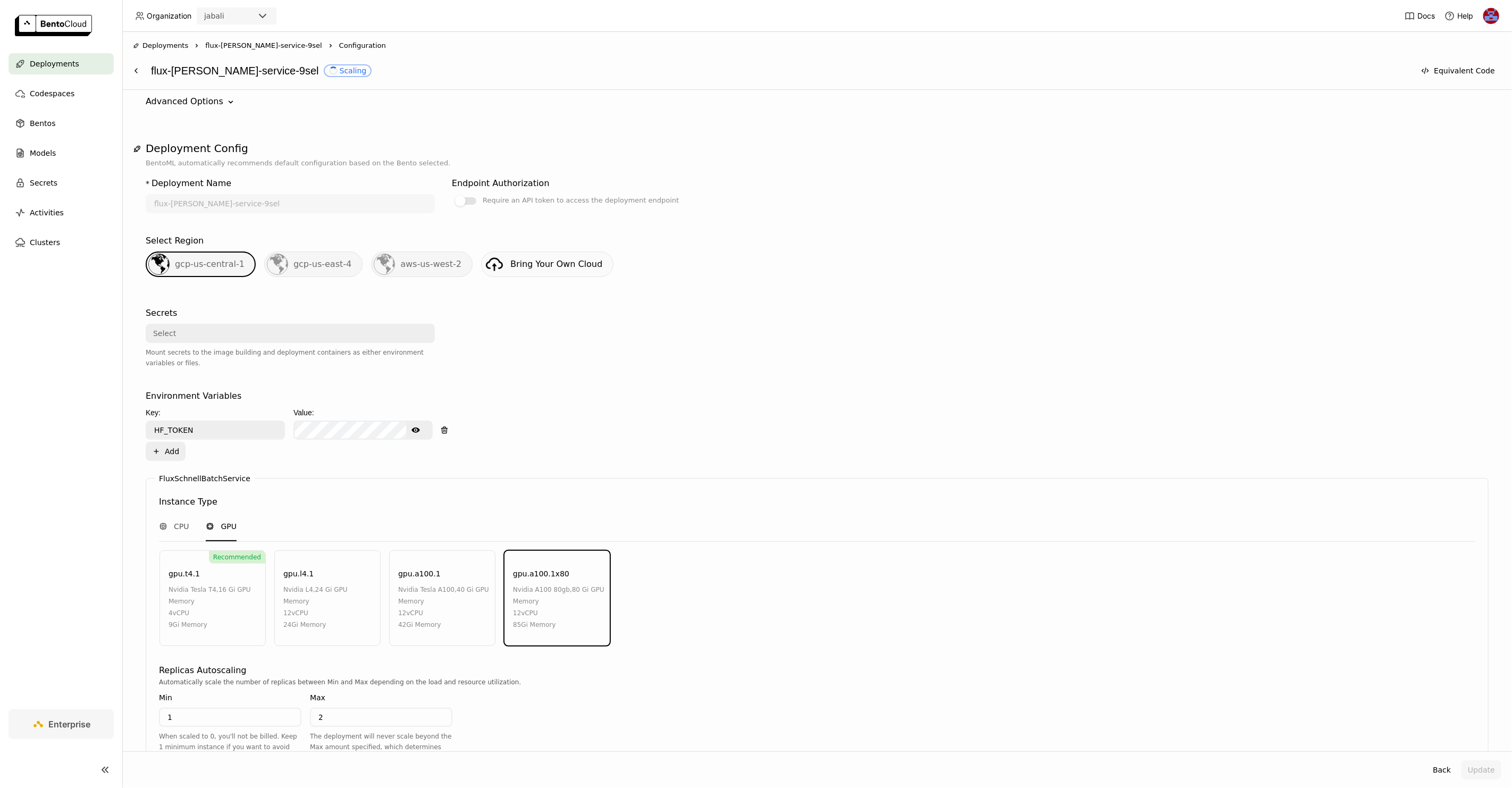
scroll to position [229, 0]
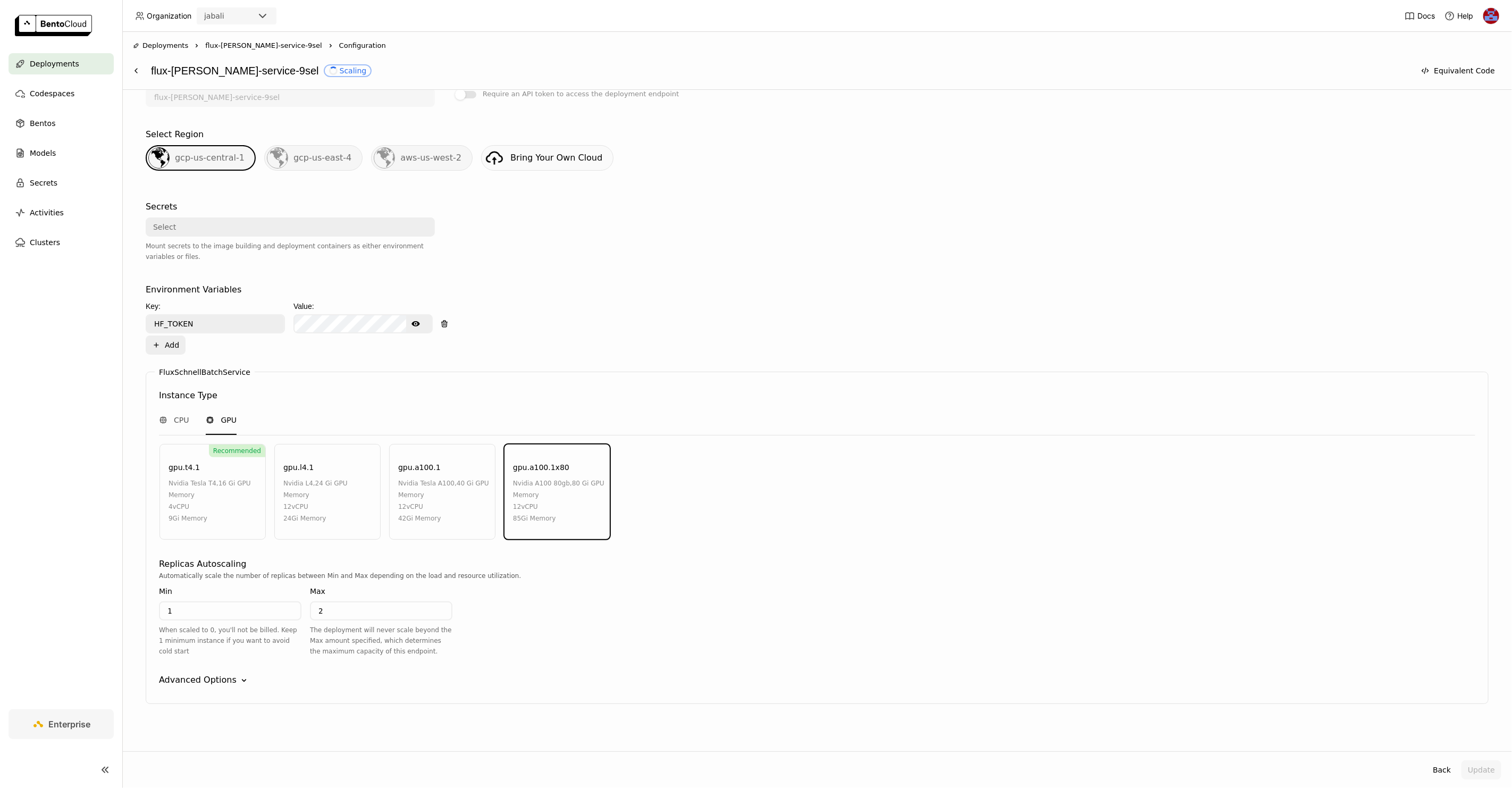
click at [219, 42] on span "flux-[PERSON_NAME]-service-9sel" at bounding box center [264, 46] width 117 height 11
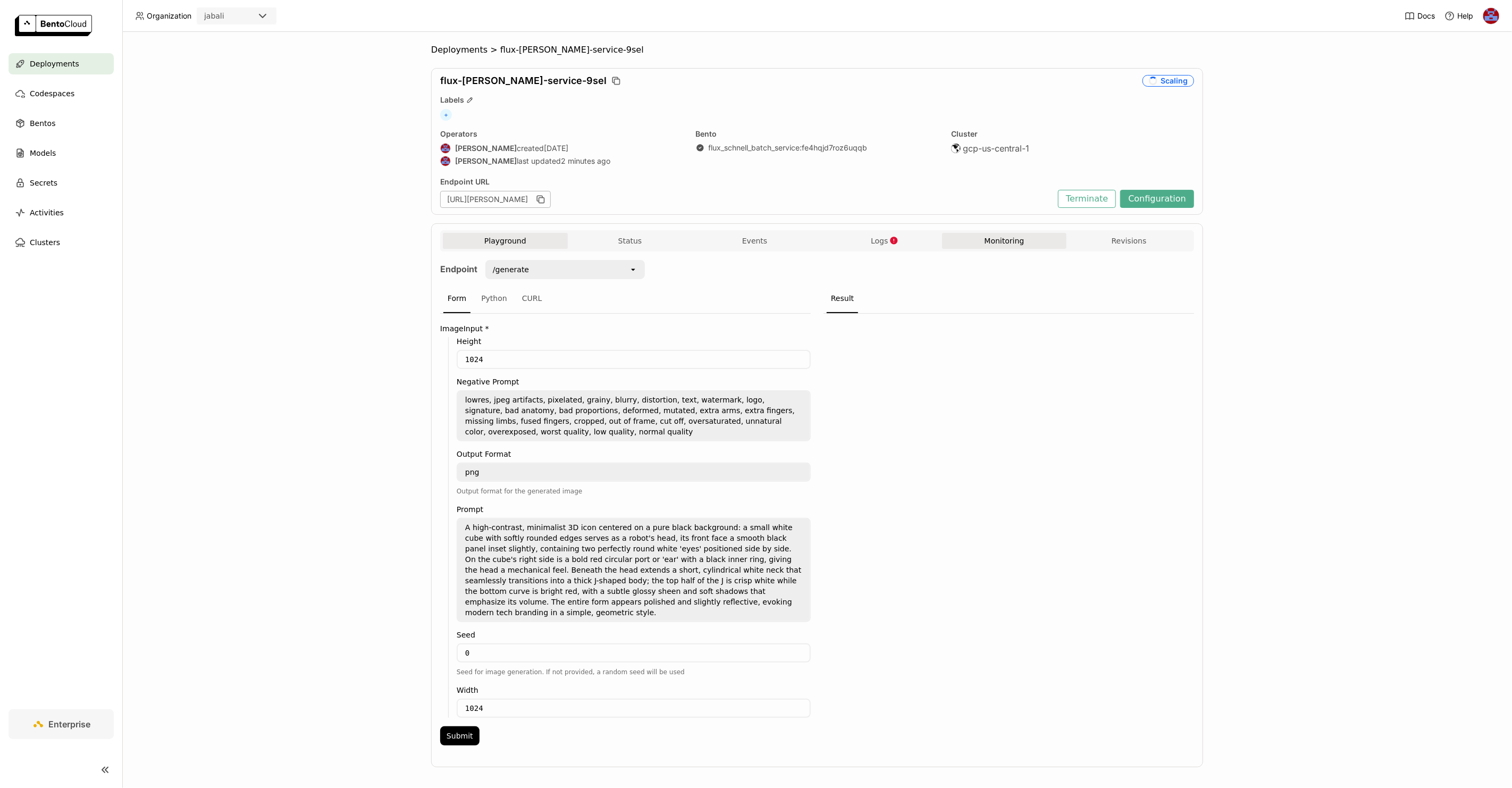
click at [1013, 235] on button "Monitoring" at bounding box center [1004, 241] width 125 height 16
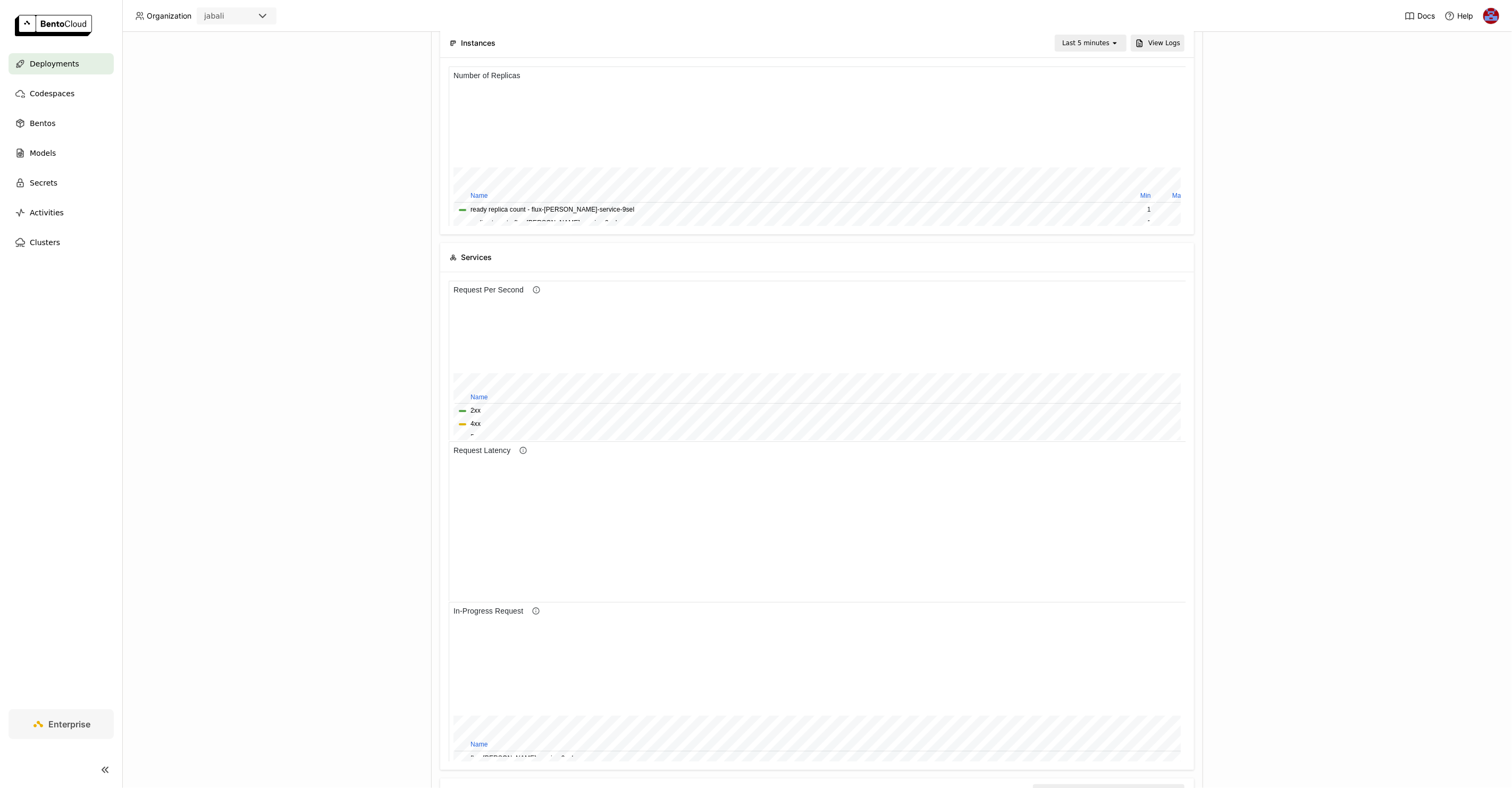
scroll to position [9, 9]
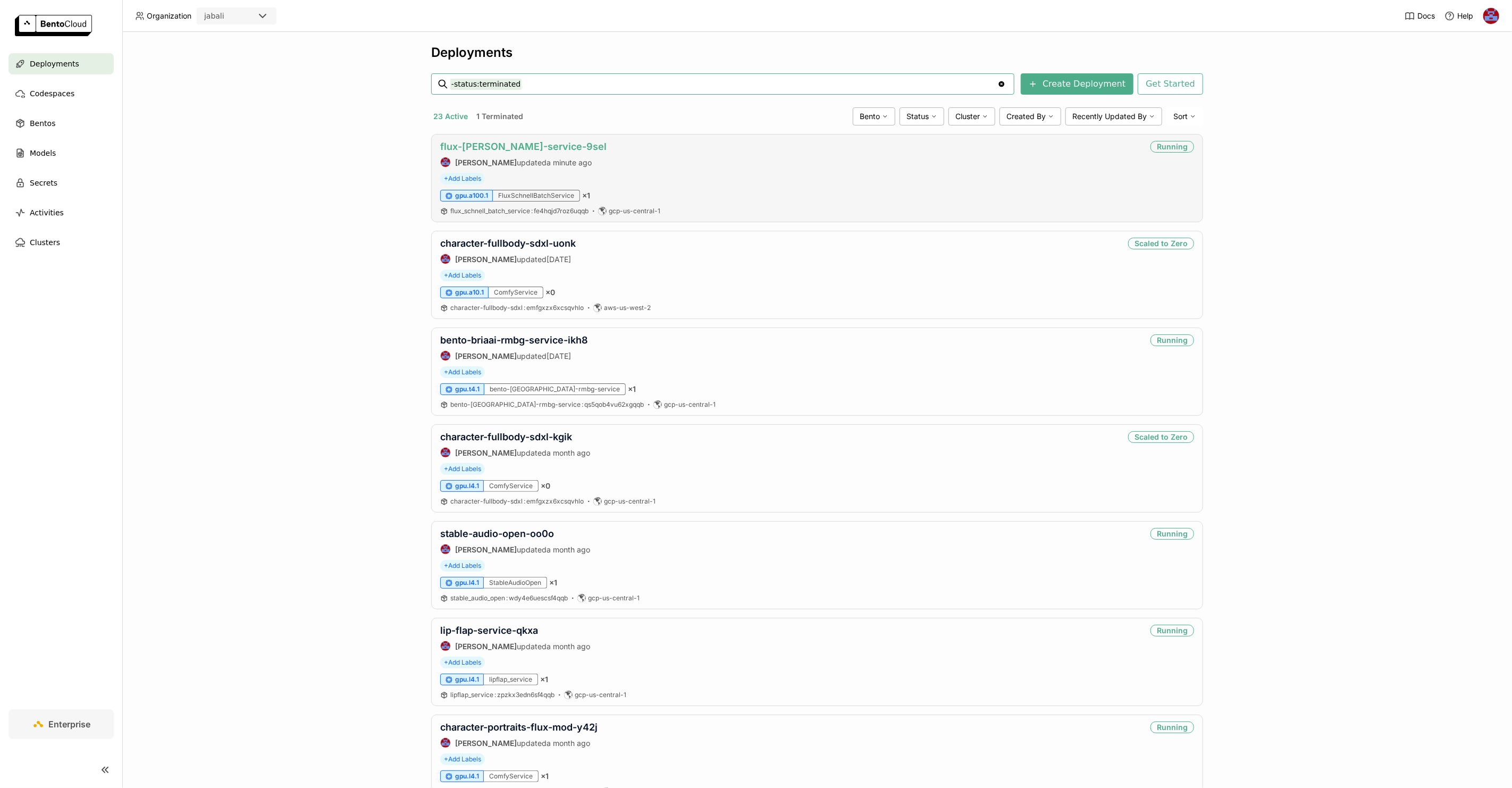
click at [501, 142] on link "flux-[PERSON_NAME]-service-9sel" at bounding box center [523, 146] width 166 height 11
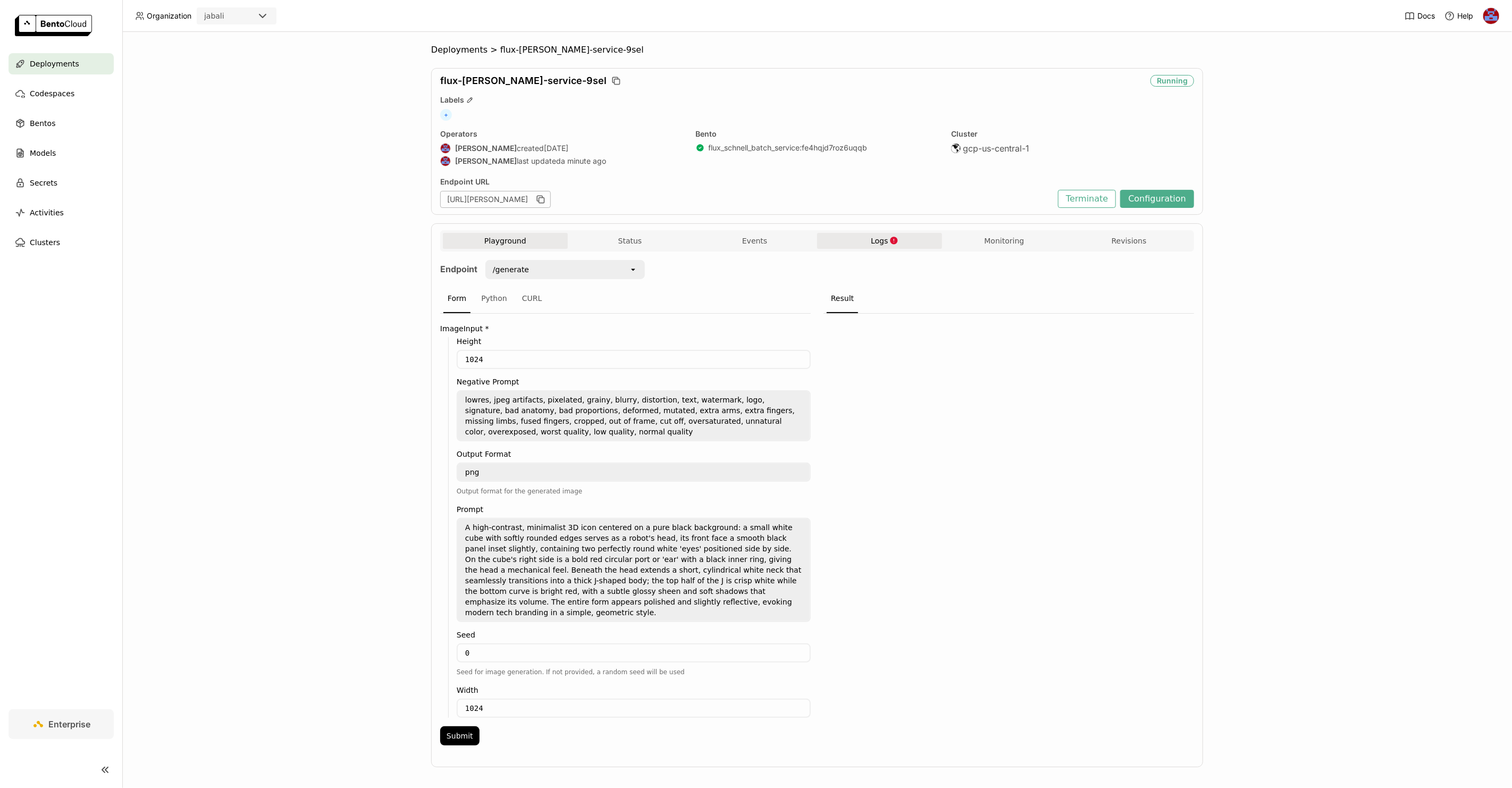
click at [876, 247] on button "Logs" at bounding box center [879, 241] width 125 height 16
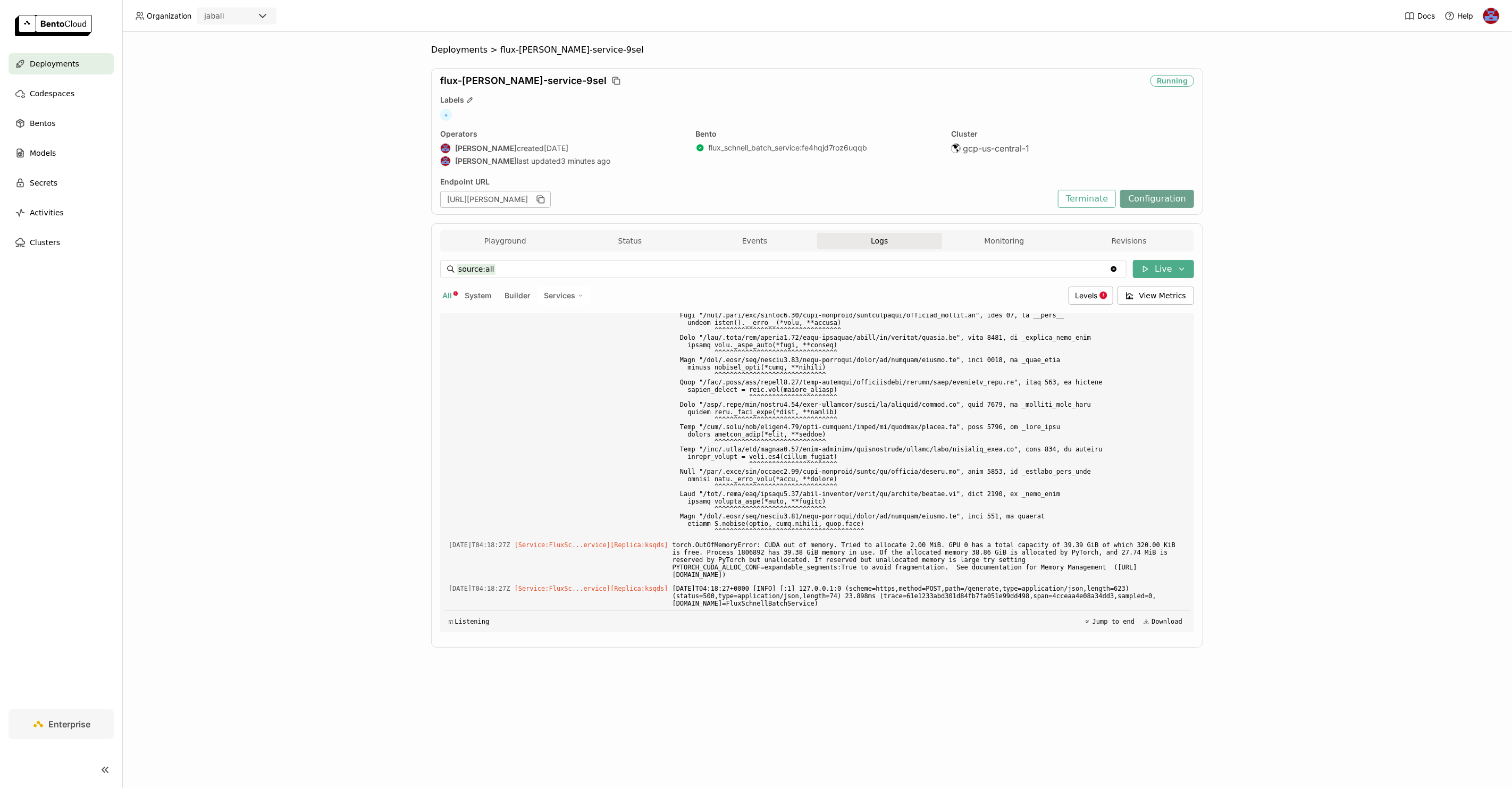
scroll to position [42168, 0]
click at [1154, 202] on button "Configuration" at bounding box center [1157, 199] width 74 height 18
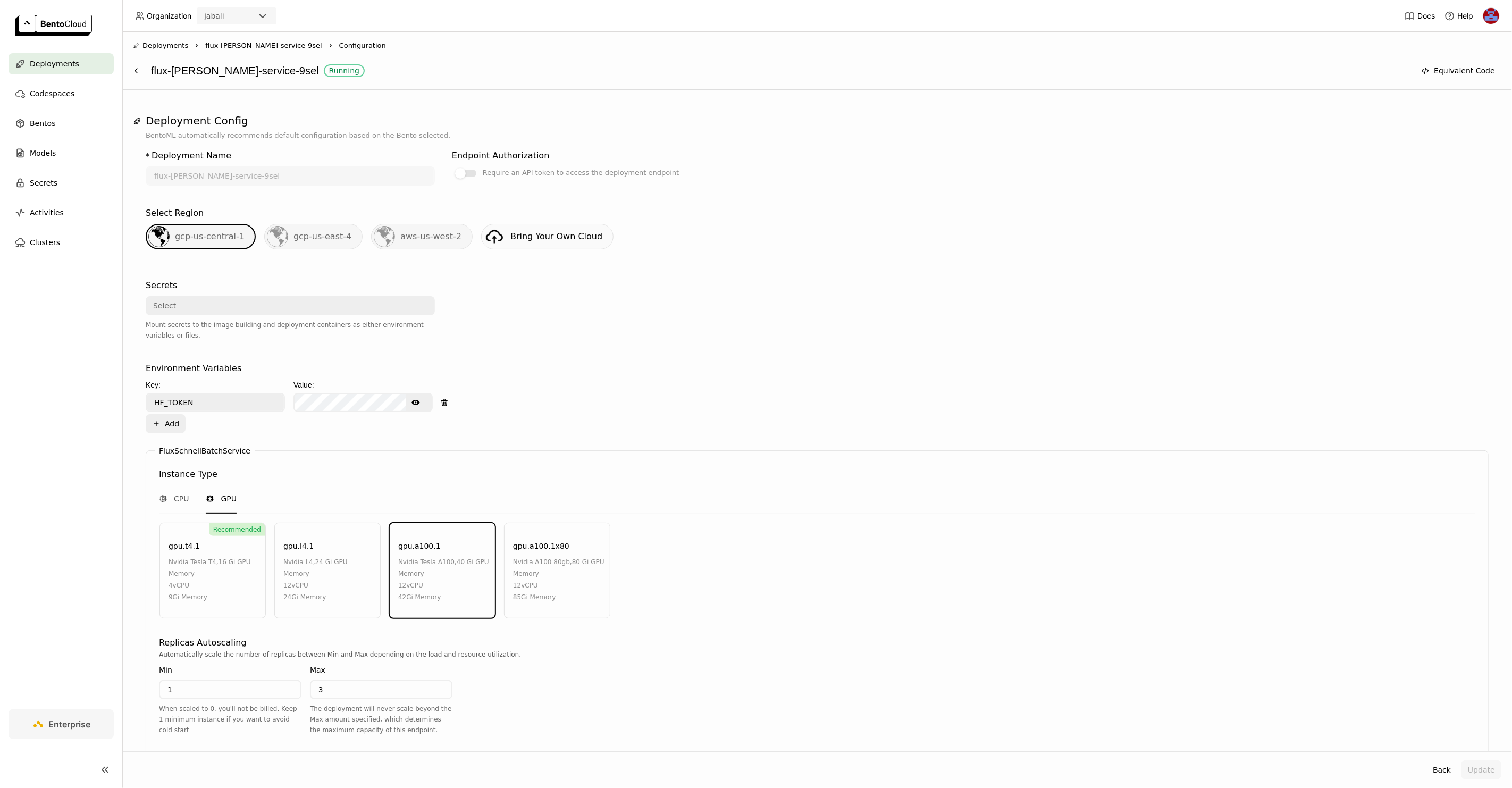
scroll to position [229, 0]
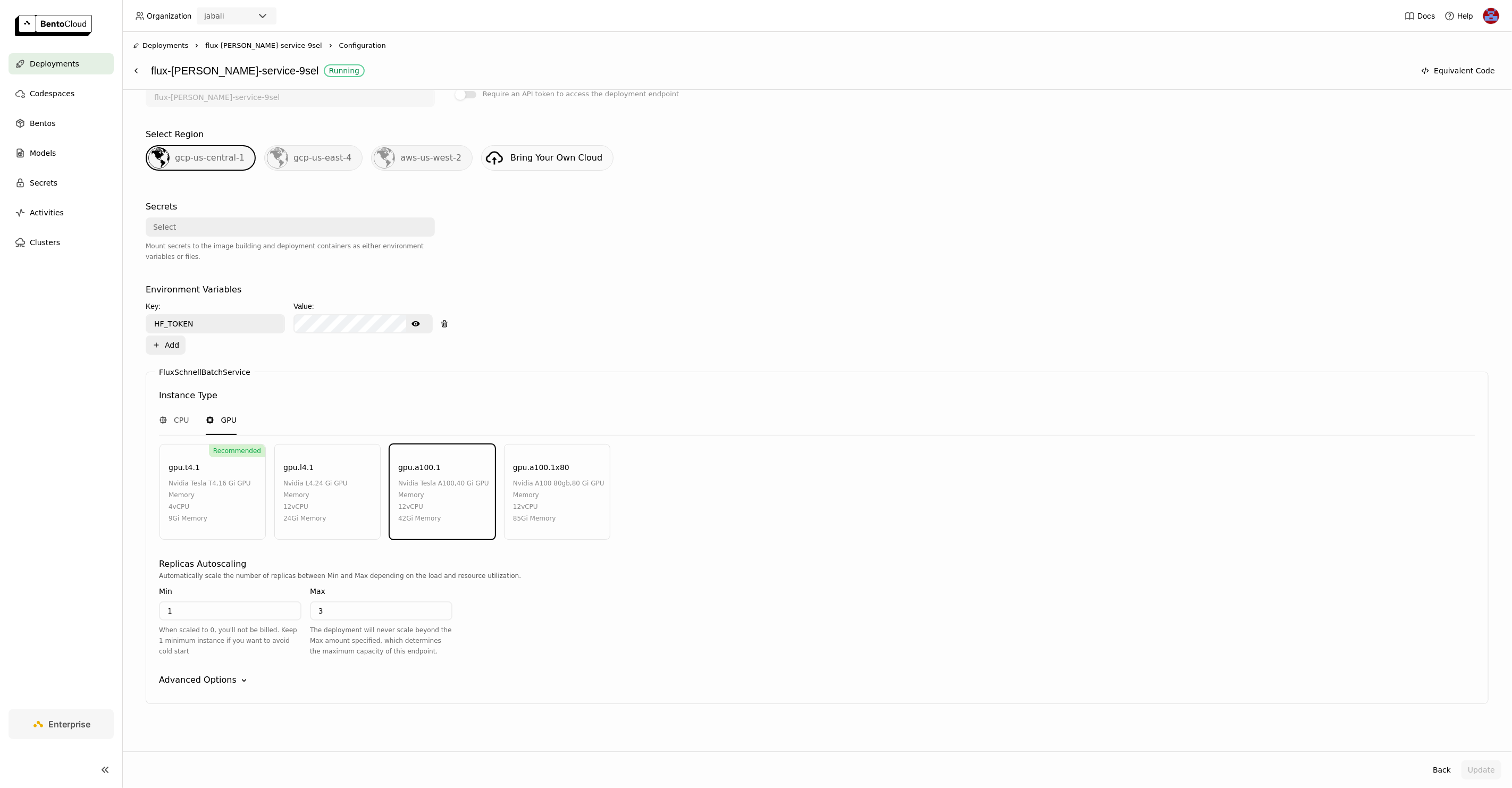
click at [533, 494] on div "nvidia a100 80gb , 80 Gi GPU Memory" at bounding box center [559, 489] width 91 height 23
click at [382, 609] on input "3" at bounding box center [381, 610] width 140 height 17
type input "2"
click at [1469, 769] on button "Update" at bounding box center [1481, 769] width 40 height 19
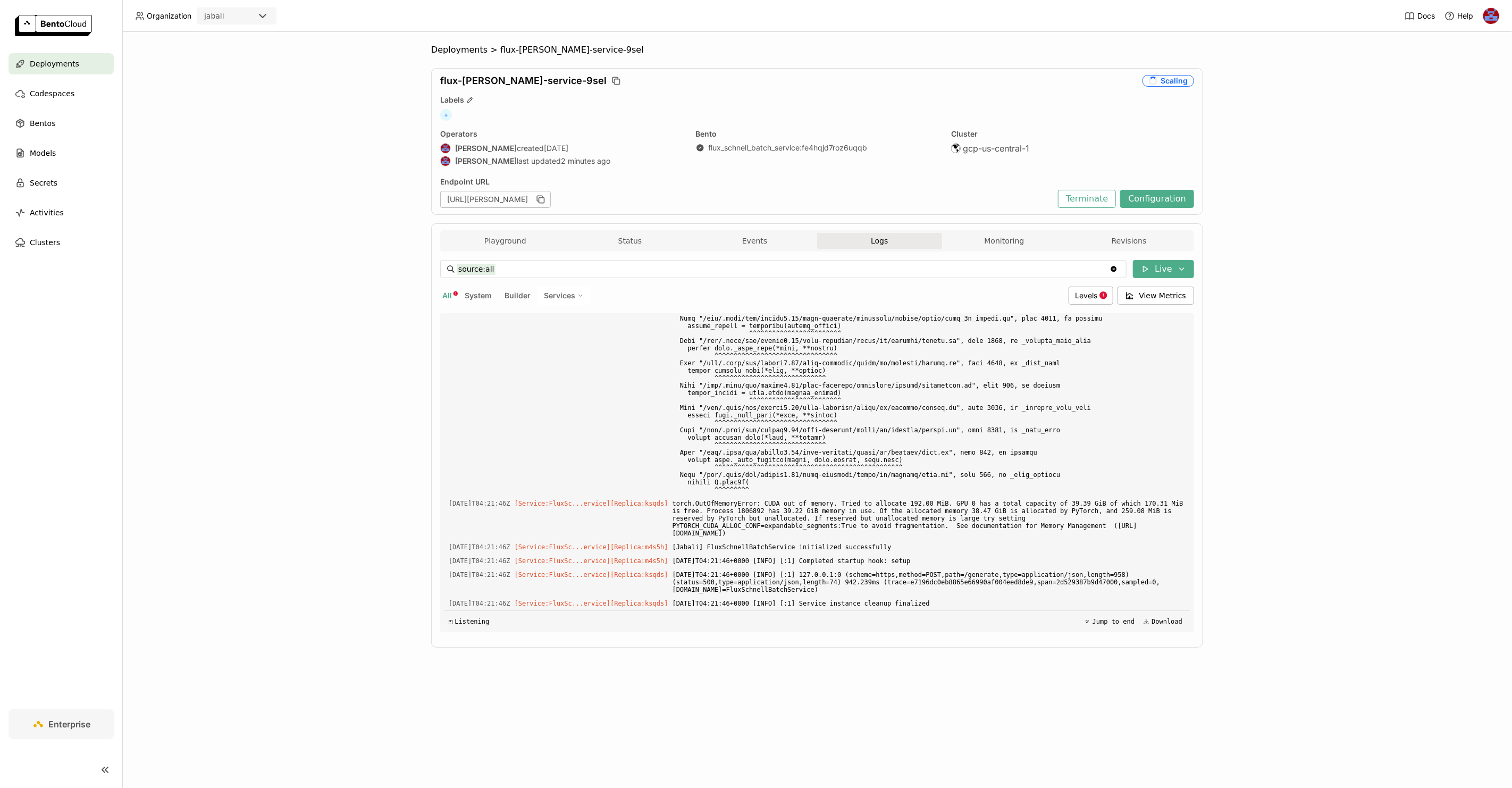
scroll to position [28046, 0]
click at [504, 239] on button "Playground" at bounding box center [505, 241] width 125 height 16
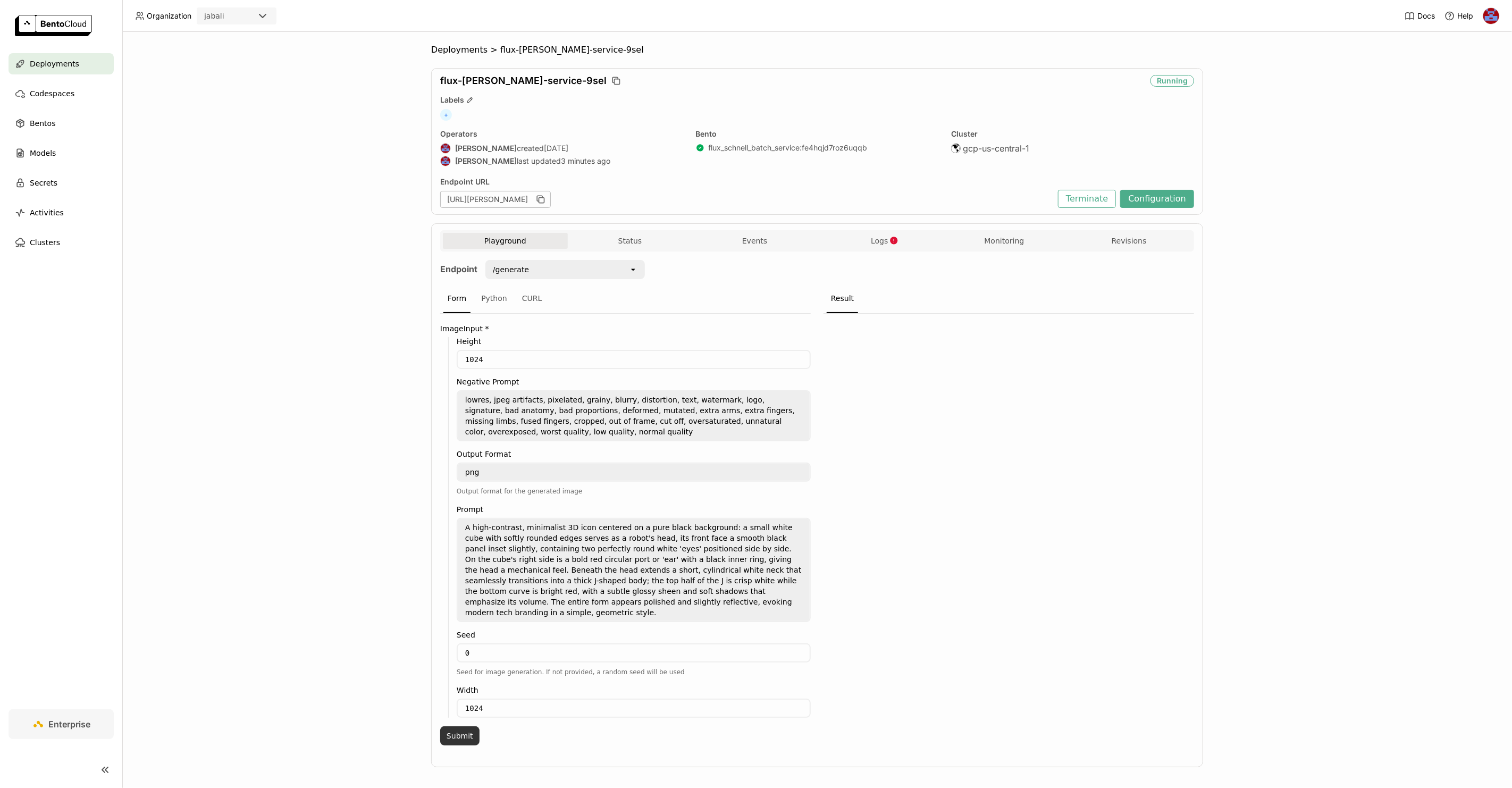
click at [463, 726] on button "Submit" at bounding box center [460, 736] width 40 height 19
click at [999, 244] on button "Monitoring" at bounding box center [1004, 241] width 125 height 16
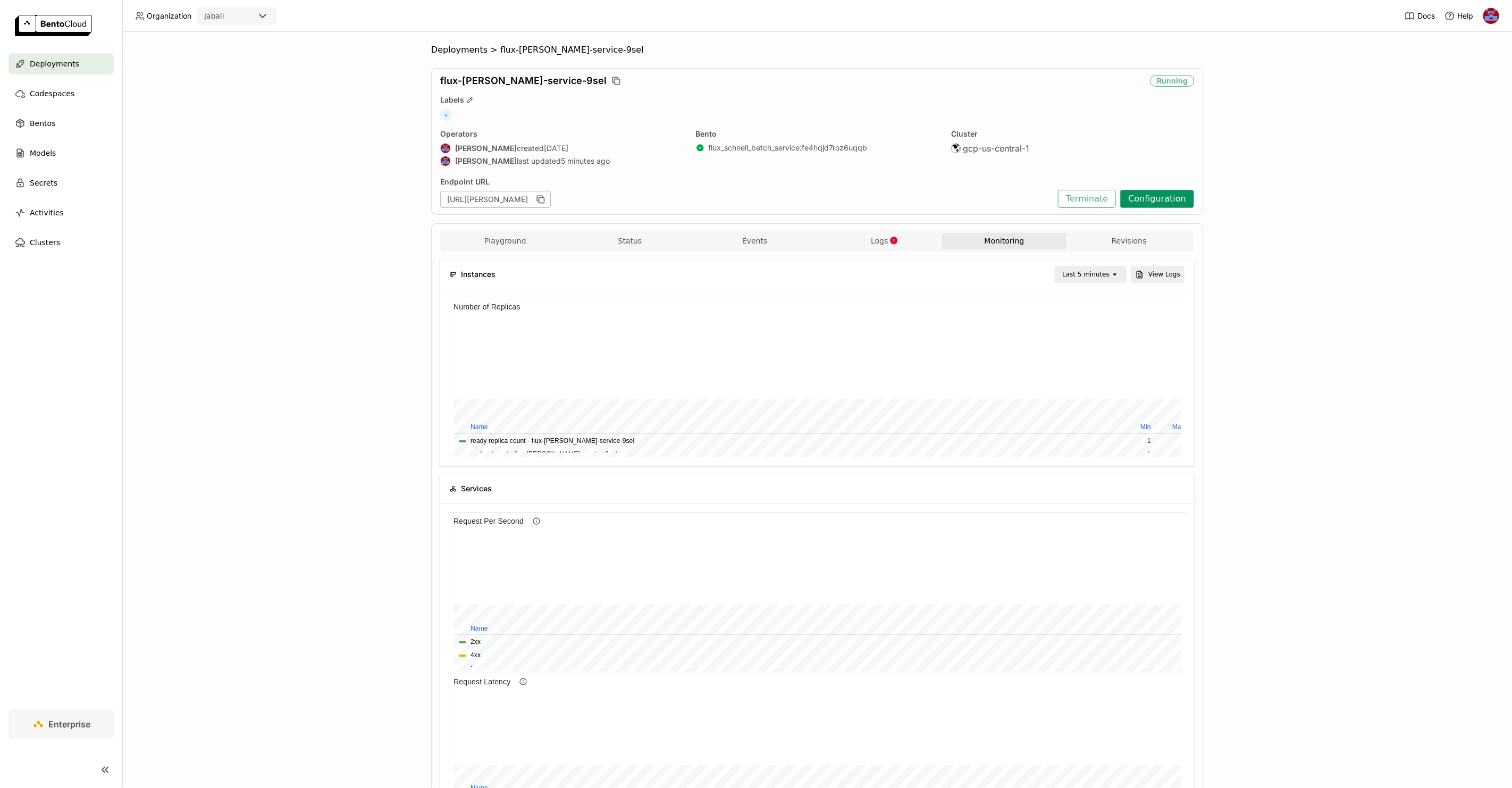
click at [1165, 196] on button "Configuration" at bounding box center [1157, 199] width 74 height 18
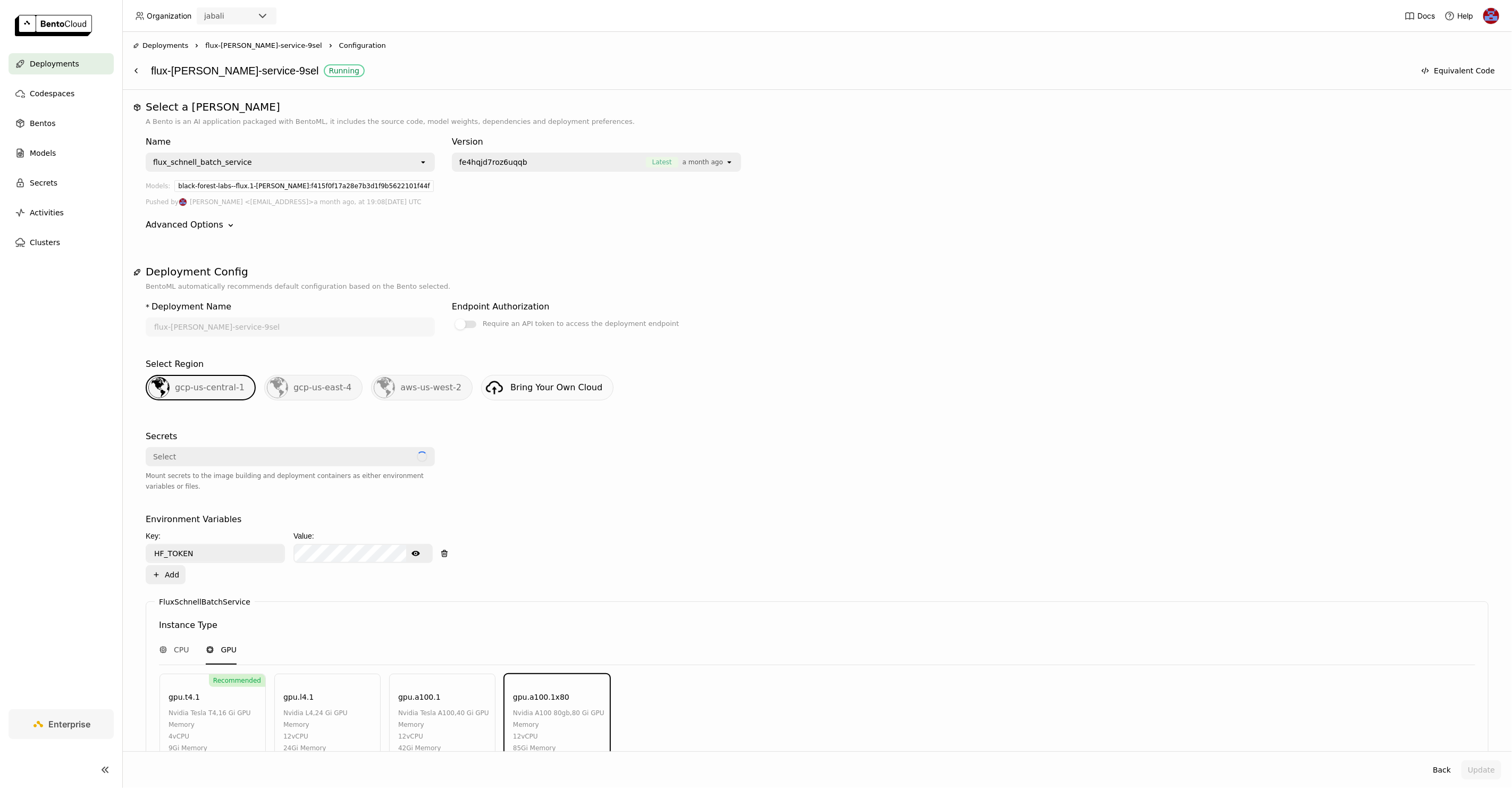
scroll to position [229, 0]
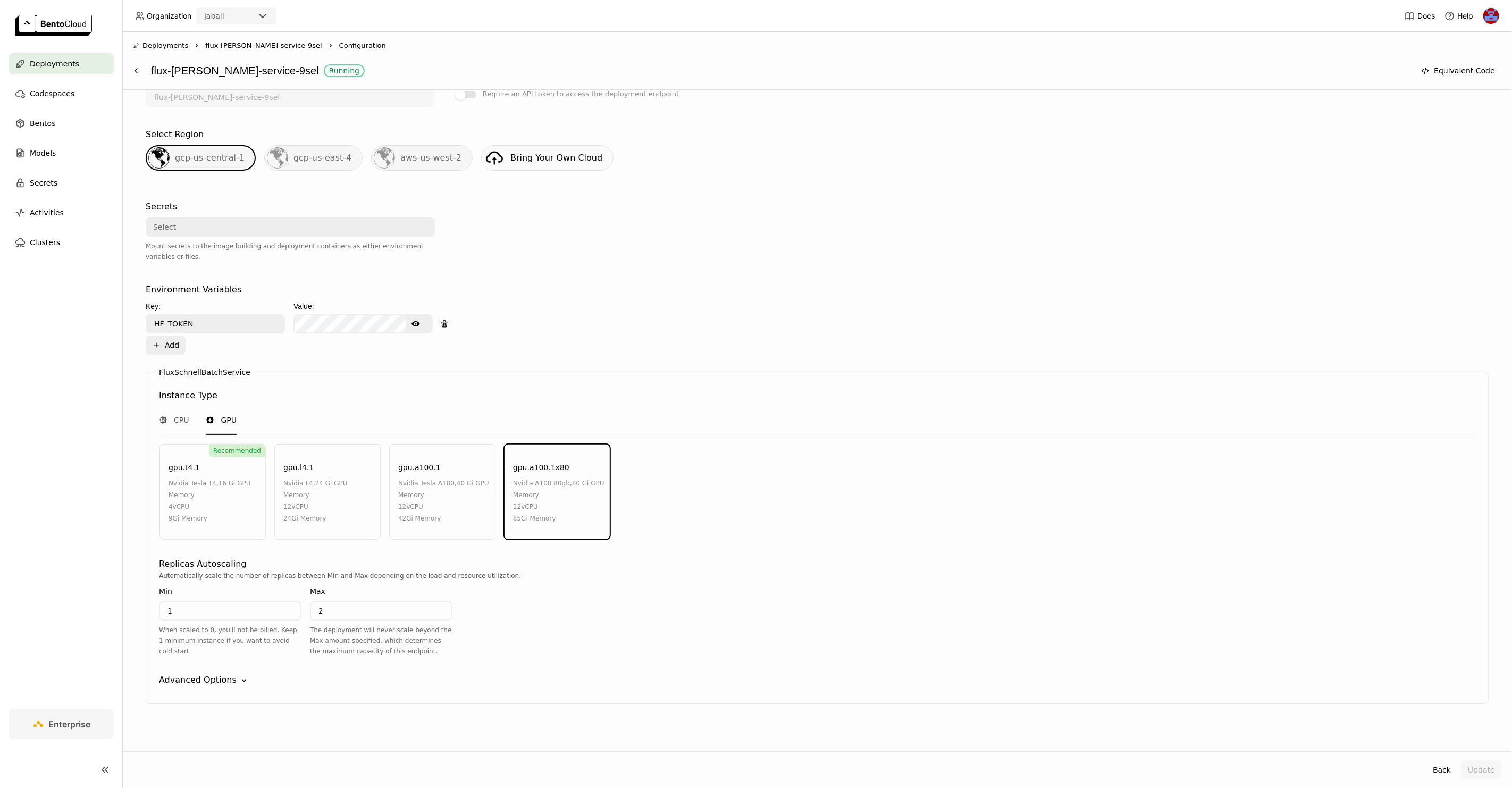
click at [239, 678] on icon "Down" at bounding box center [244, 681] width 11 height 11
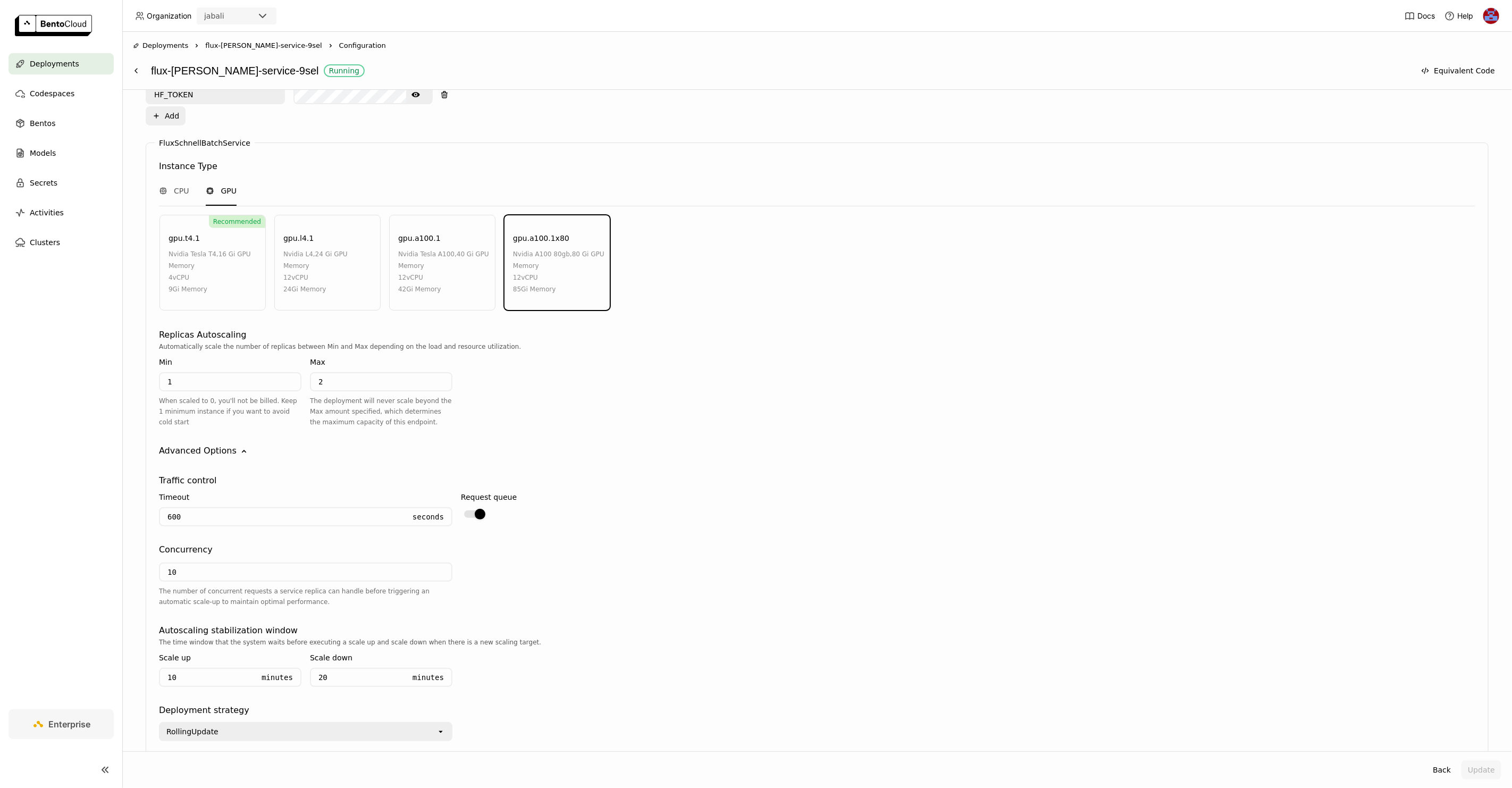
scroll to position [509, 0]
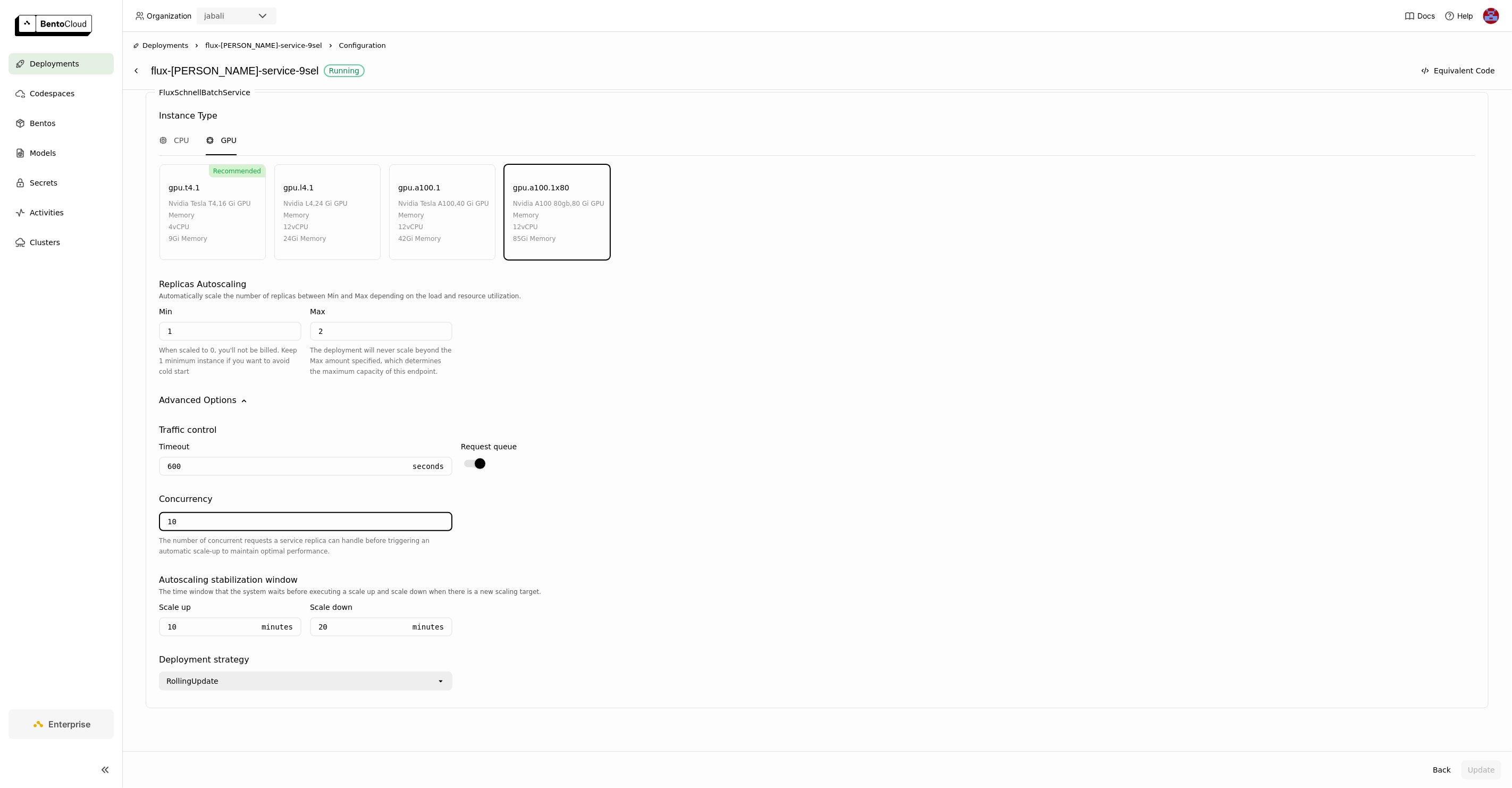
drag, startPoint x: 201, startPoint y: 514, endPoint x: 113, endPoint y: 510, distance: 88.1
click at [113, 510] on main "Deployments Codespaces Bentos Models Secrets Activities Clusters Enterprise Dep…" at bounding box center [756, 394] width 1512 height 788
type input "3"
type input "2"
click at [432, 209] on div "nvidia tesla a100 , 40 Gi GPU Memory" at bounding box center [444, 209] width 91 height 23
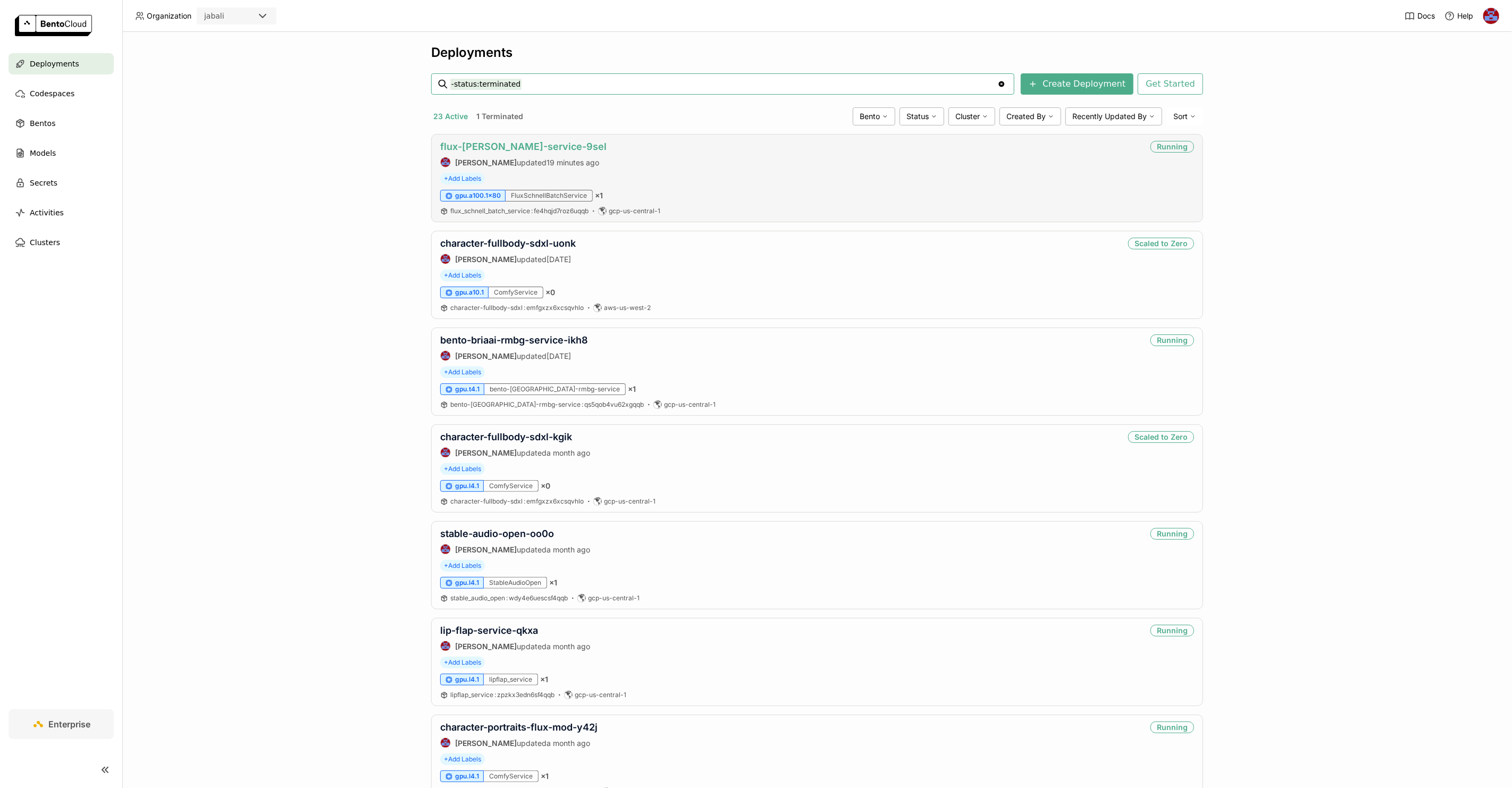
click at [504, 148] on link "flux-[PERSON_NAME]-service-9sel" at bounding box center [523, 146] width 166 height 11
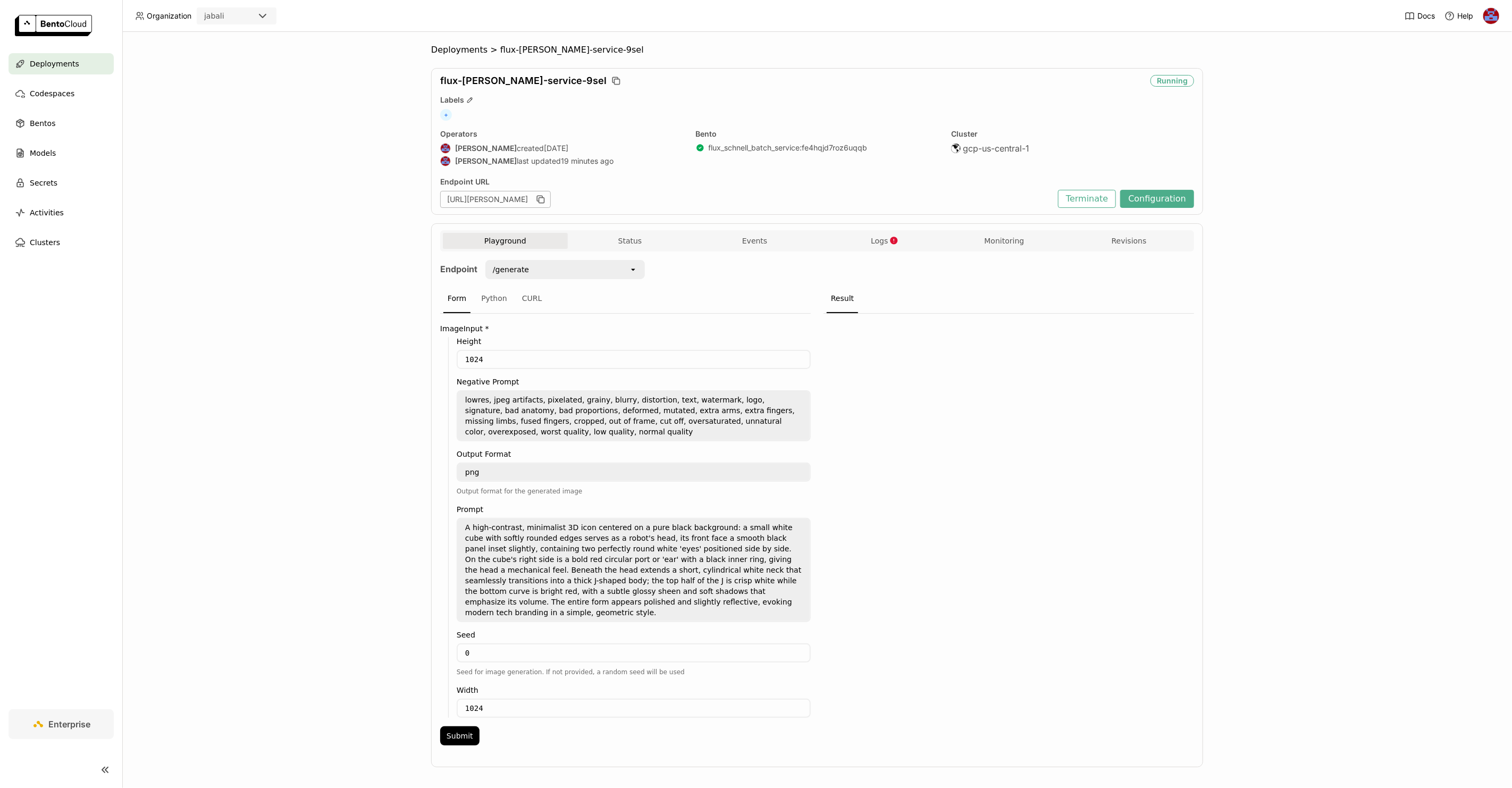
drag, startPoint x: 484, startPoint y: 630, endPoint x: 424, endPoint y: 632, distance: 60.0
click at [424, 632] on div "Deployments > flux-[PERSON_NAME]-service-9sel flux-[PERSON_NAME]-service-9sel R…" at bounding box center [817, 410] width 1390 height 756
type input "123120"
click at [458, 726] on button "Submit" at bounding box center [460, 736] width 40 height 19
click at [997, 242] on button "Monitoring" at bounding box center [1004, 241] width 125 height 16
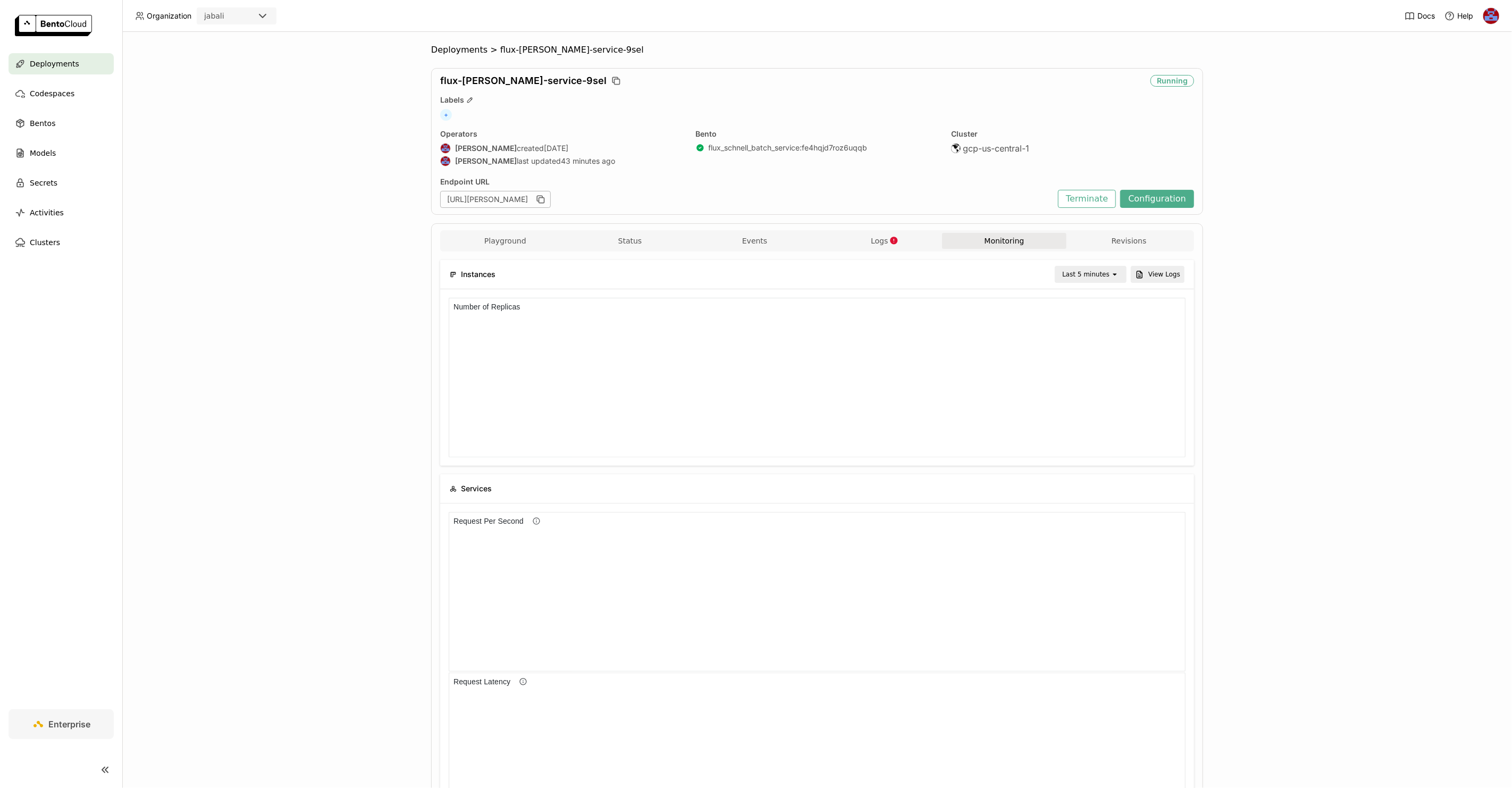
scroll to position [9, 9]
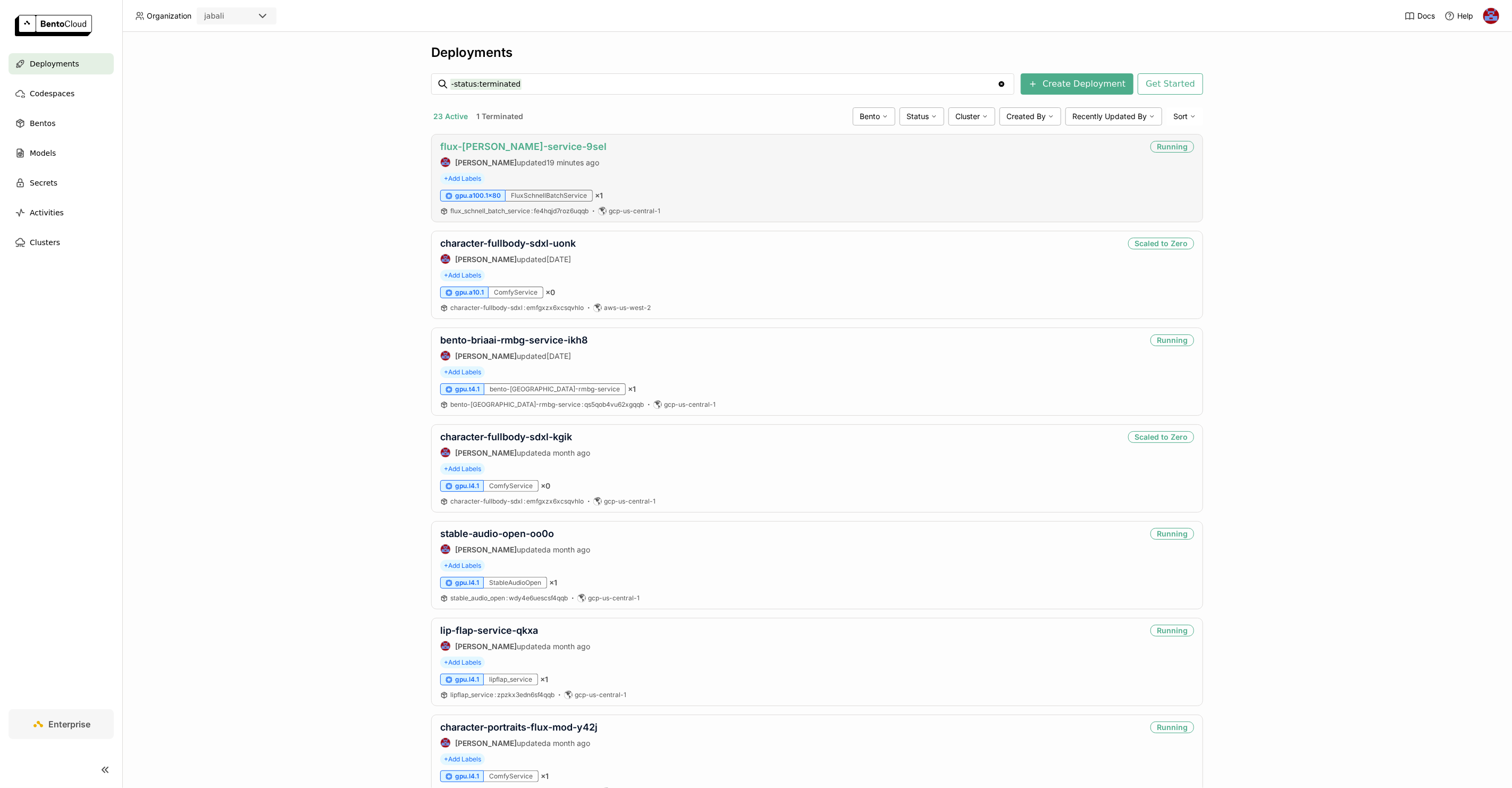
click at [515, 146] on link "flux-[PERSON_NAME]-service-9sel" at bounding box center [523, 146] width 166 height 11
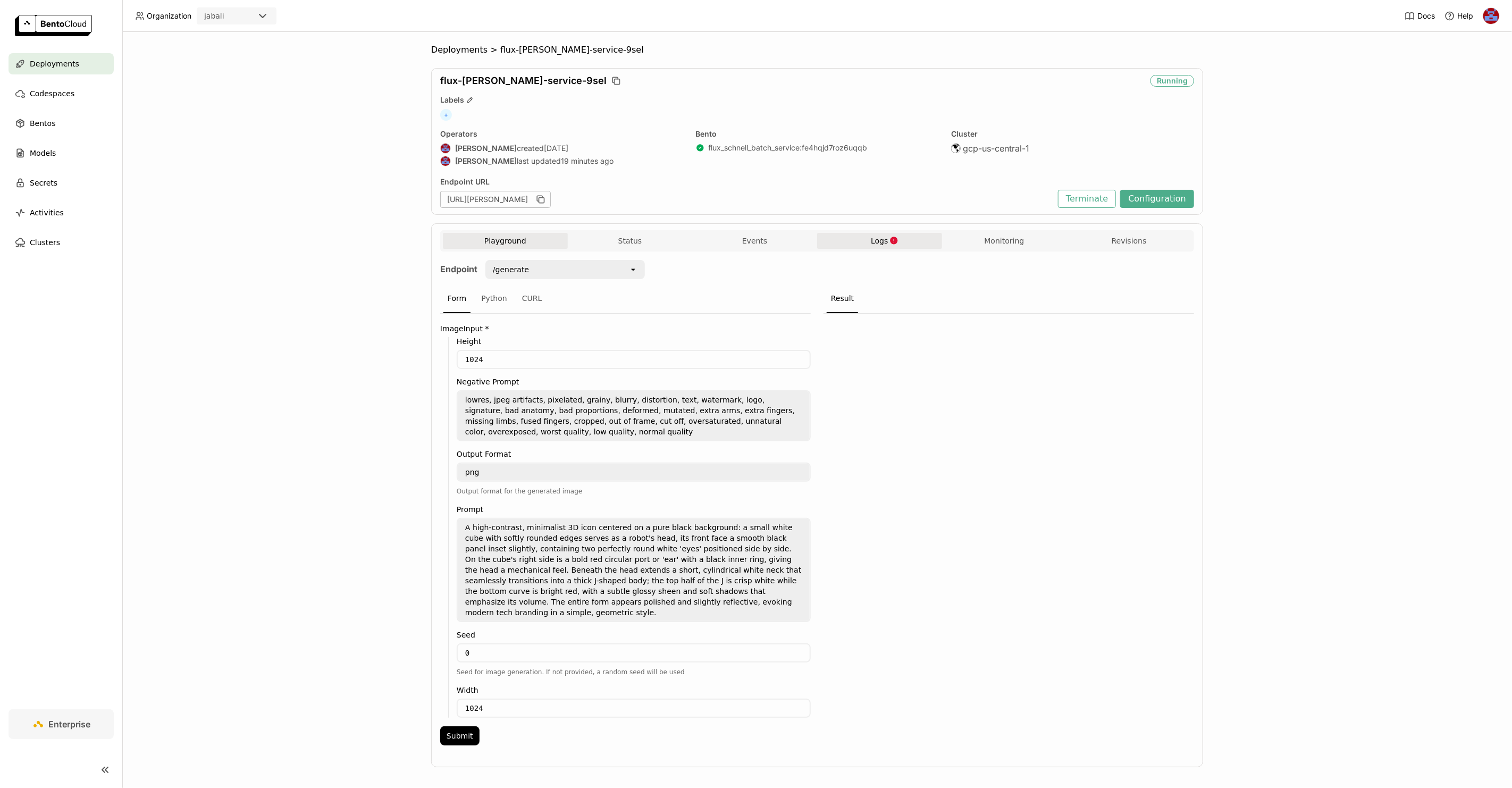
click at [871, 239] on span "Logs" at bounding box center [879, 241] width 17 height 9
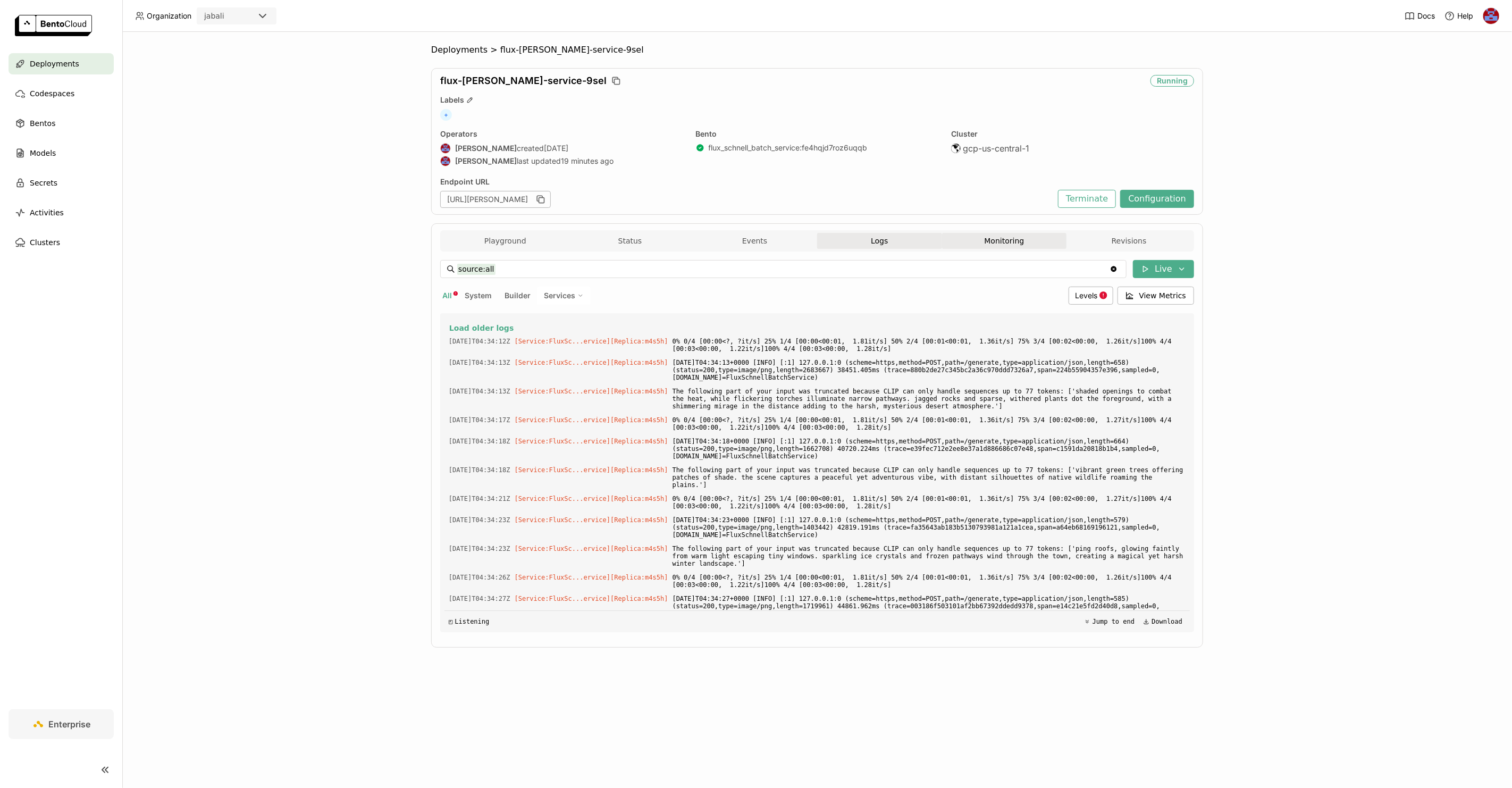
click at [1000, 235] on button "Monitoring" at bounding box center [1004, 241] width 125 height 16
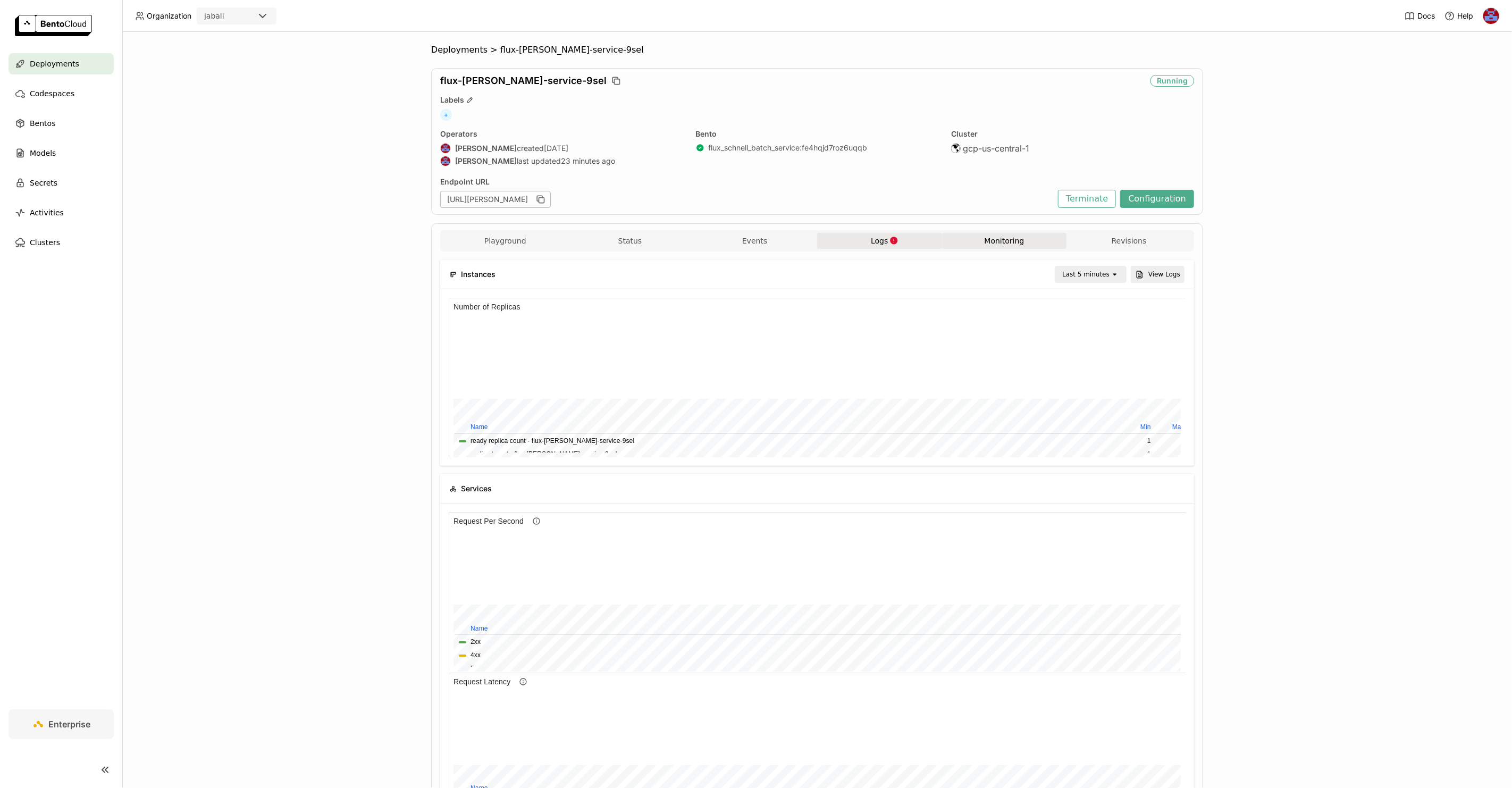
click at [863, 242] on button "Logs" at bounding box center [879, 241] width 125 height 16
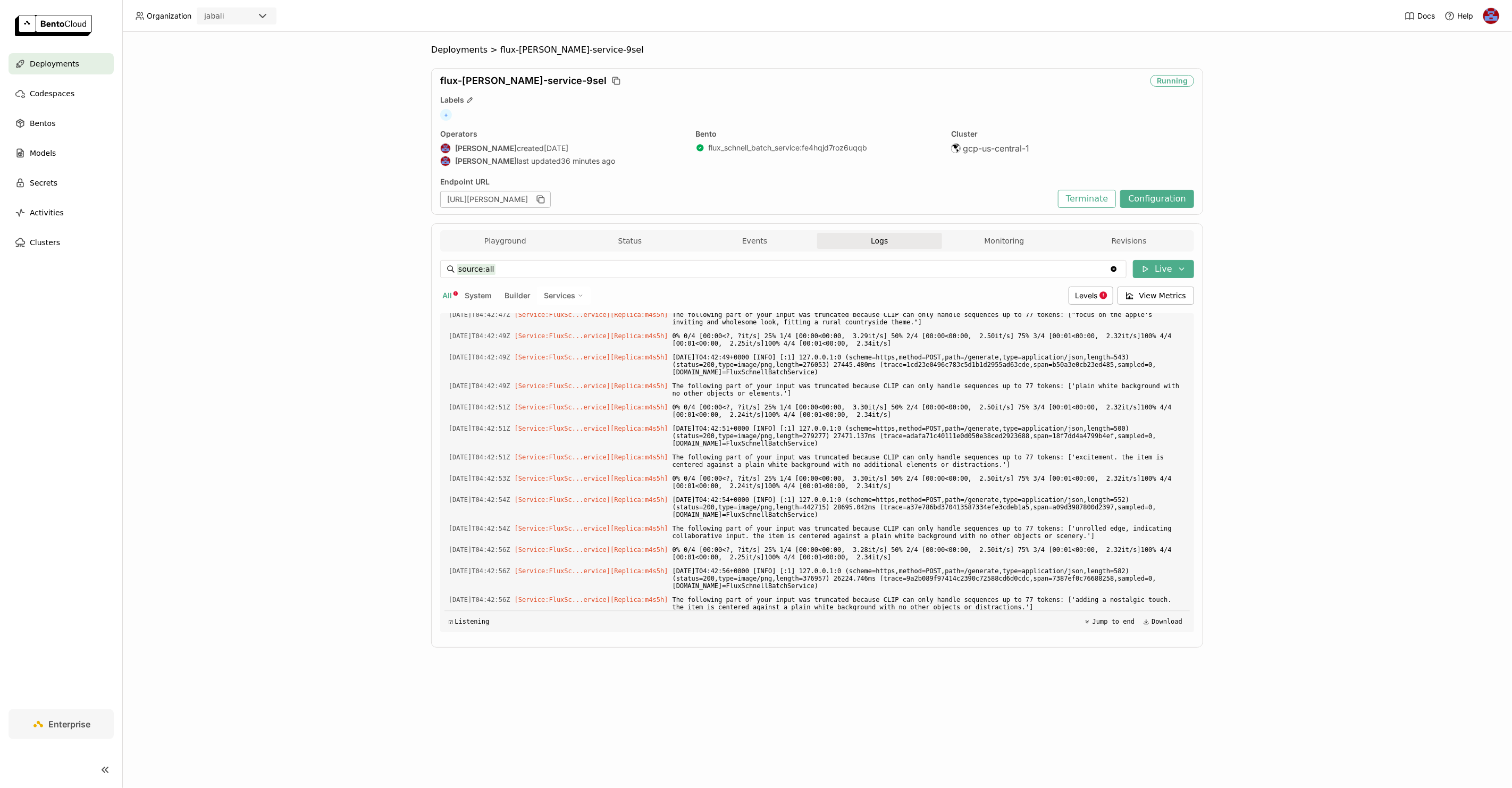
scroll to position [24720, 0]
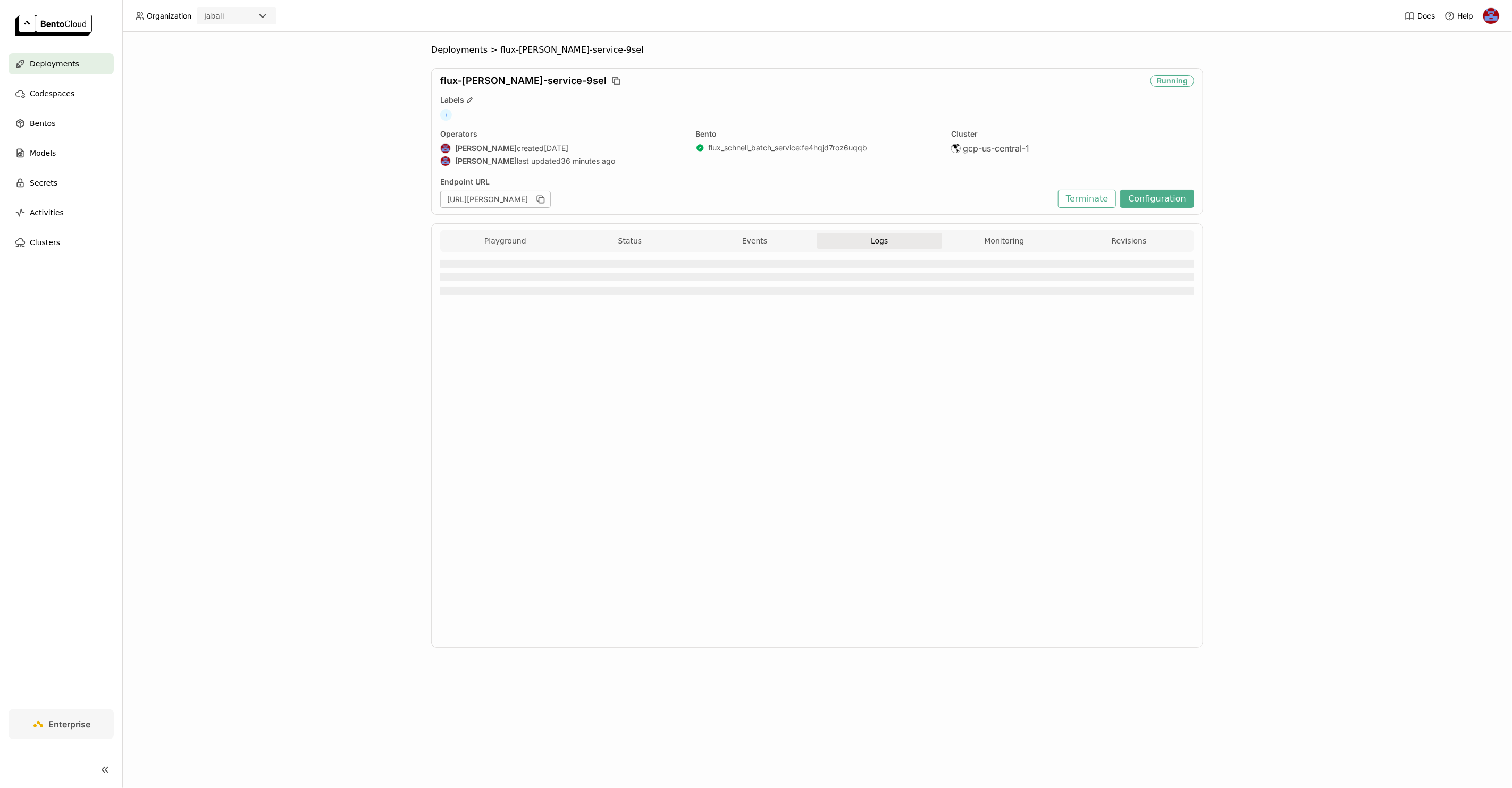
click at [1018, 237] on button "Monitoring" at bounding box center [1004, 241] width 125 height 16
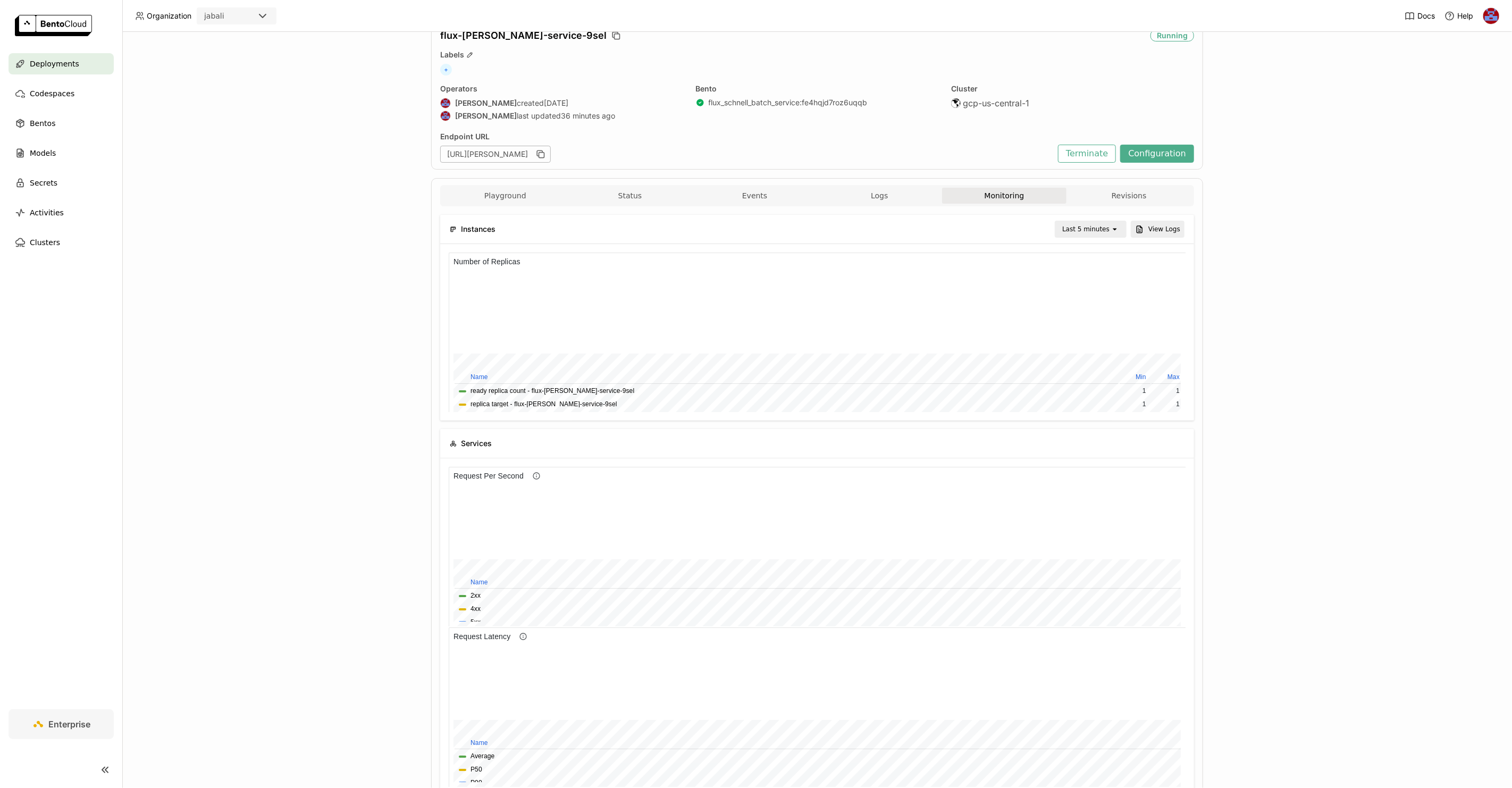
scroll to position [50, 0]
click at [516, 188] on button "Playground" at bounding box center [505, 191] width 125 height 16
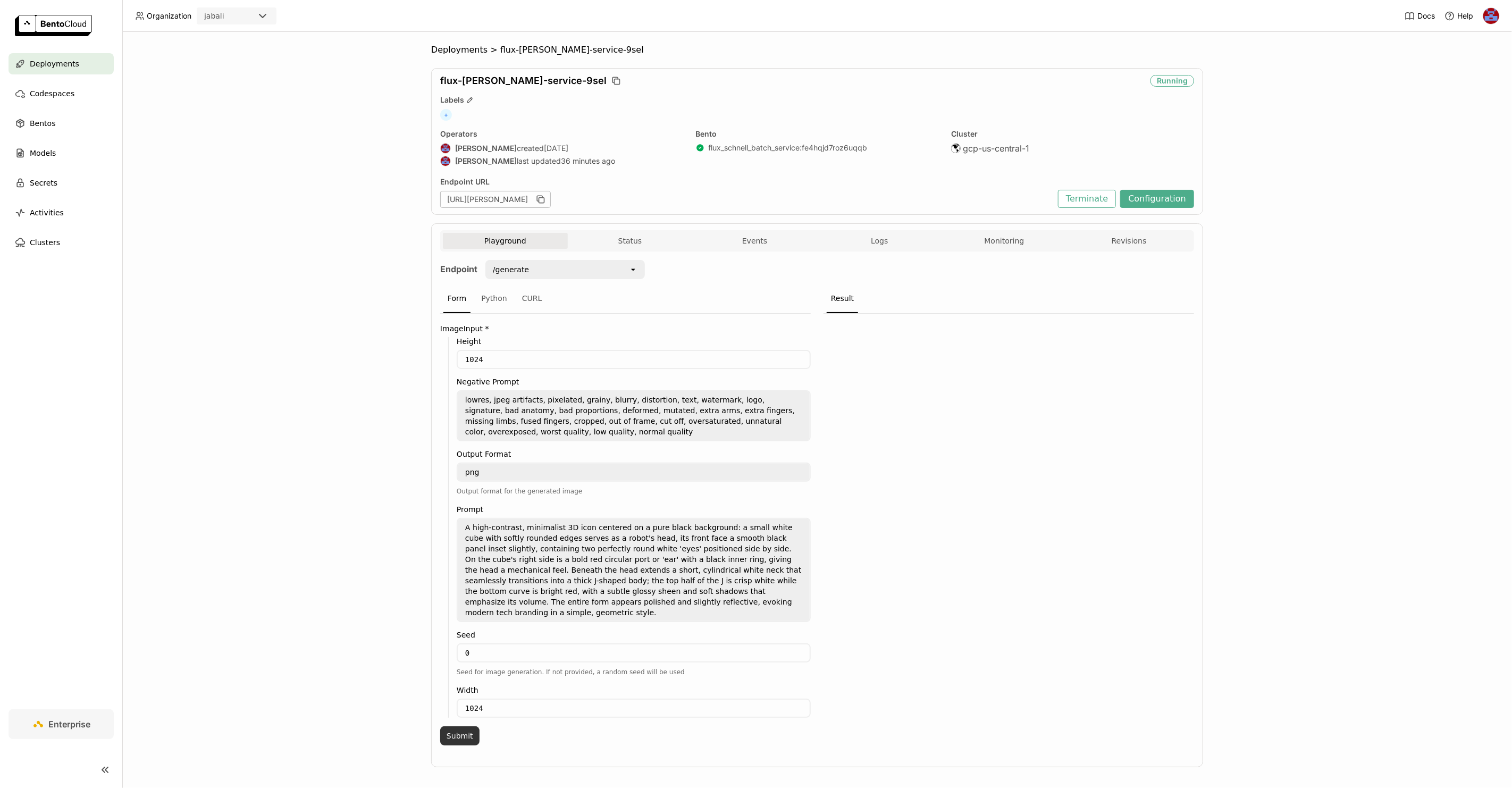
click at [463, 726] on button "Submit" at bounding box center [460, 736] width 40 height 19
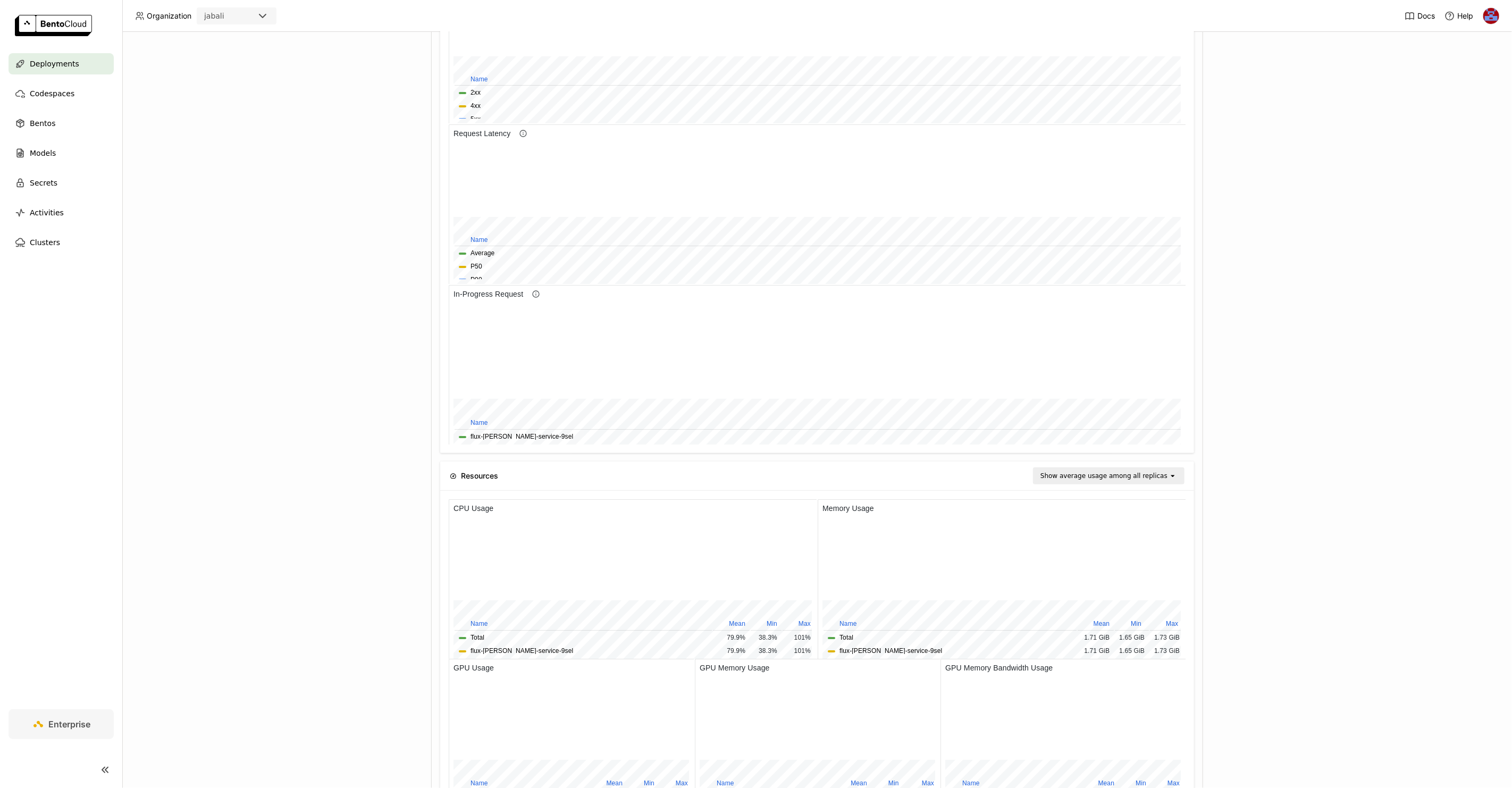
scroll to position [550, 0]
click at [325, 312] on div "Deployments > flux-[PERSON_NAME]-service-9sel flux-[PERSON_NAME]-service-9sel R…" at bounding box center [817, 410] width 1390 height 756
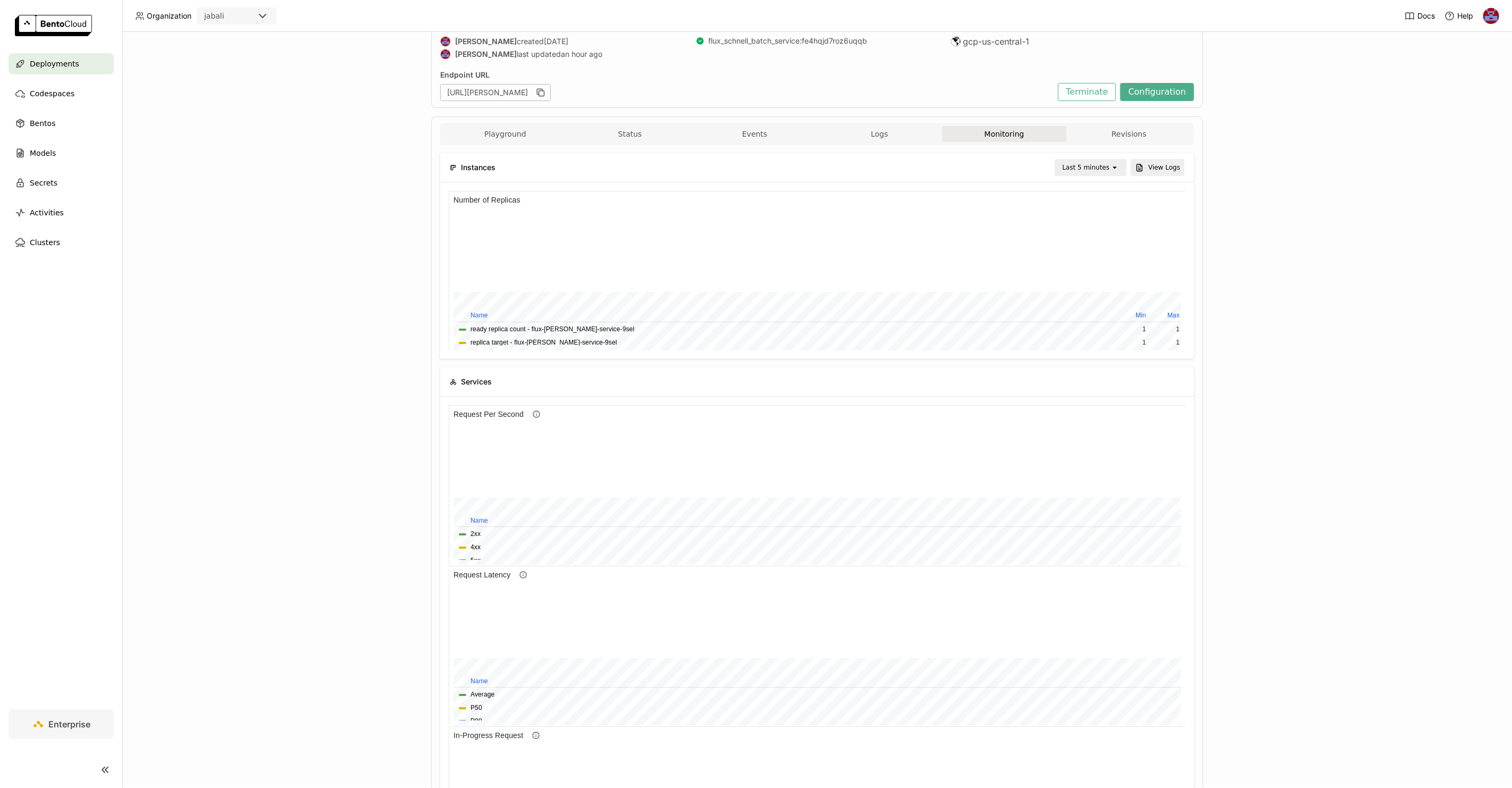
scroll to position [110, 0]
click at [1296, 575] on div "Deployments > flux-[PERSON_NAME]-service-9sel flux-[PERSON_NAME]-service-9sel R…" at bounding box center [817, 410] width 1390 height 756
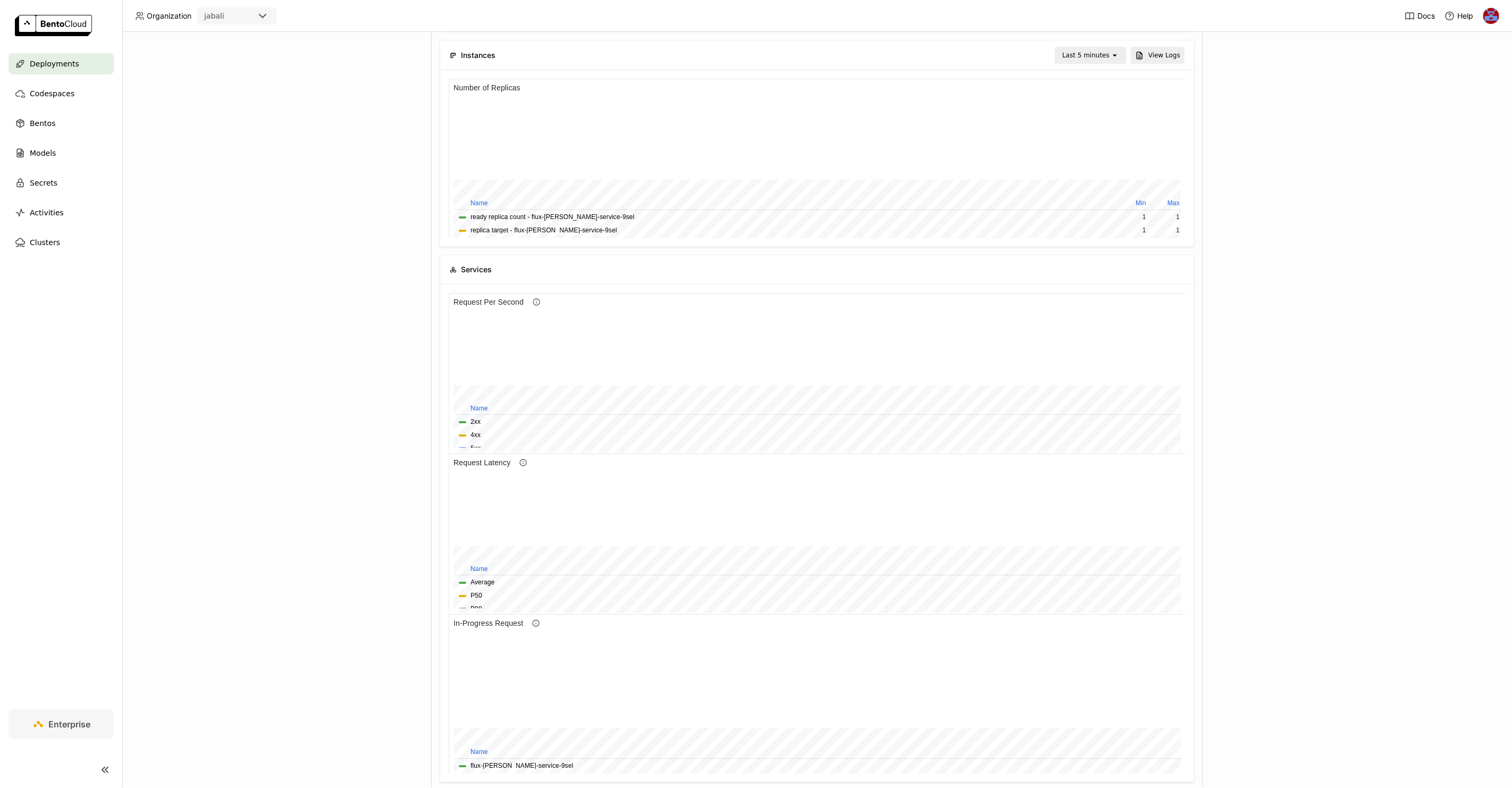
scroll to position [252, 0]
